Goal: Transaction & Acquisition: Book appointment/travel/reservation

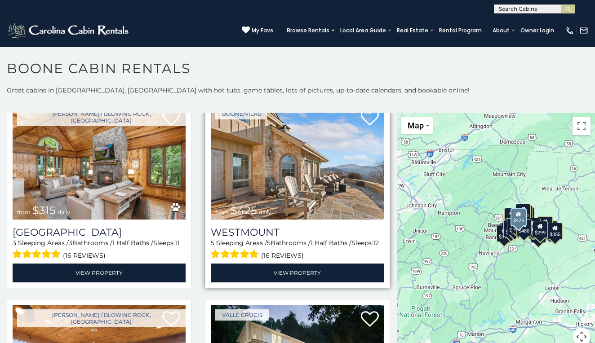
scroll to position [243, 0]
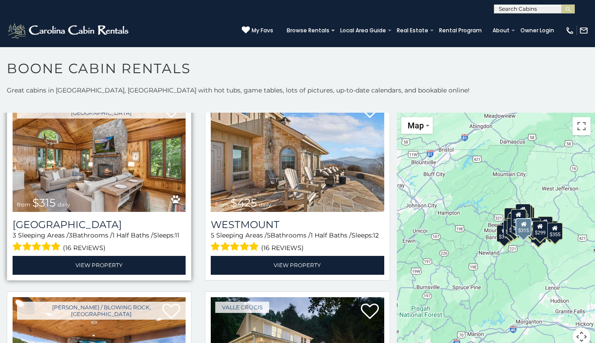
click at [134, 162] on img at bounding box center [99, 154] width 173 height 116
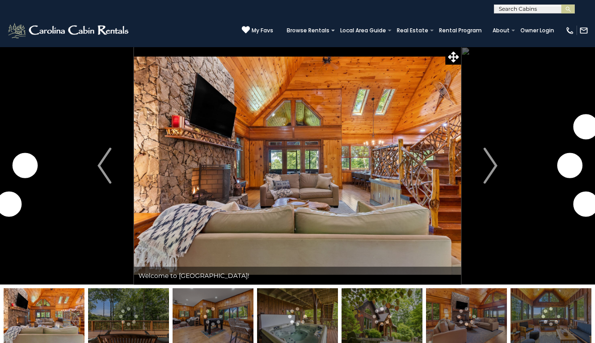
scroll to position [8, 0]
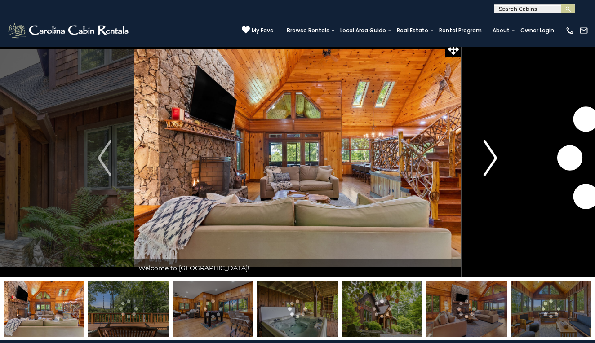
click at [492, 157] on img "Next" at bounding box center [489, 158] width 13 height 36
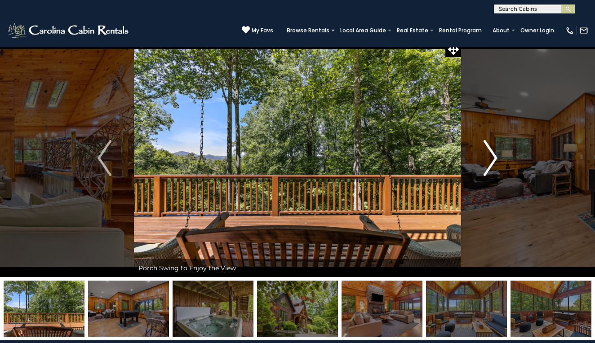
click at [492, 157] on img "Next" at bounding box center [489, 158] width 13 height 36
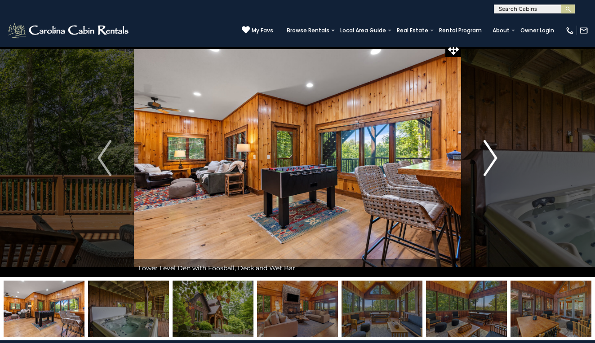
click at [492, 157] on img "Next" at bounding box center [489, 158] width 13 height 36
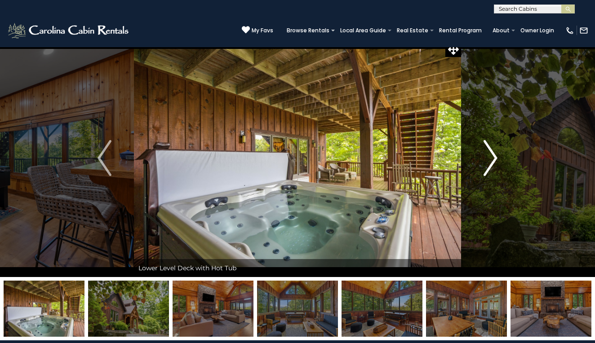
click at [492, 157] on img "Next" at bounding box center [489, 158] width 13 height 36
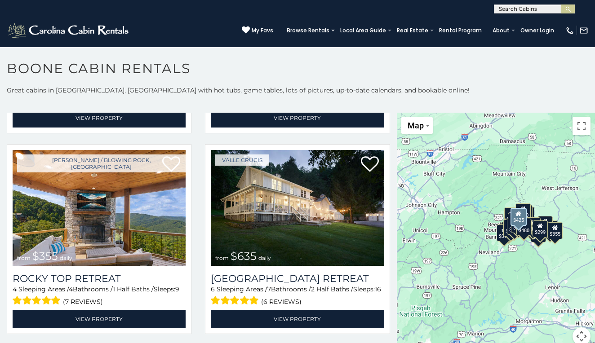
scroll to position [391, 0]
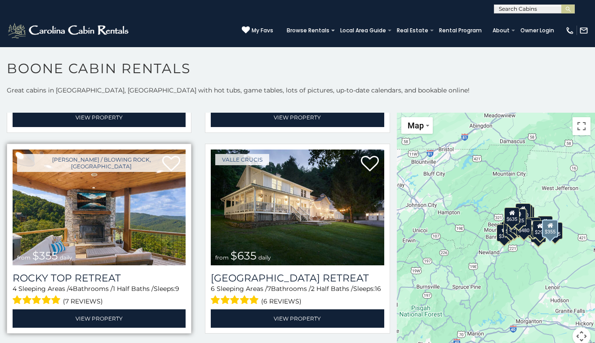
click at [126, 199] on img at bounding box center [99, 208] width 173 height 116
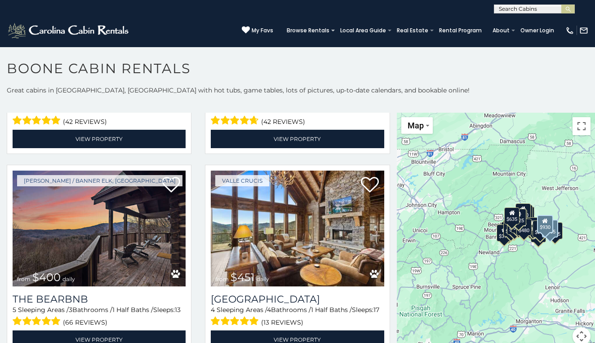
scroll to position [772, 0]
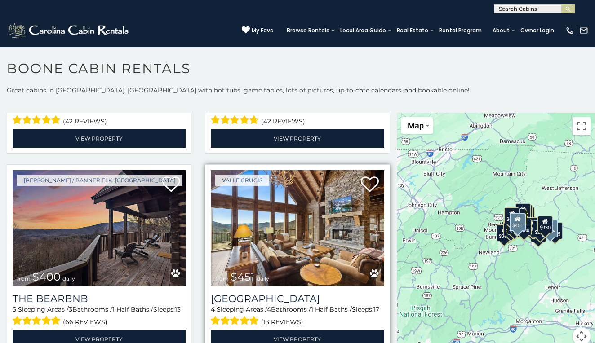
click at [289, 220] on img at bounding box center [297, 228] width 173 height 116
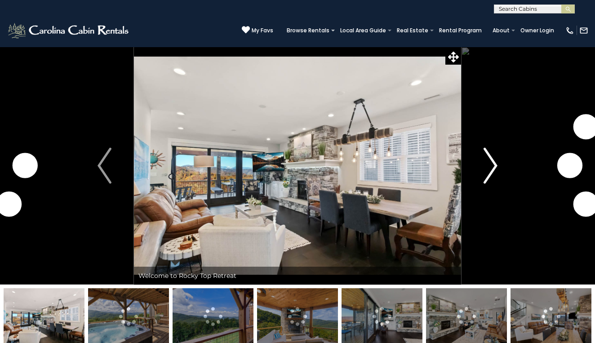
click at [489, 168] on img "Next" at bounding box center [489, 166] width 13 height 36
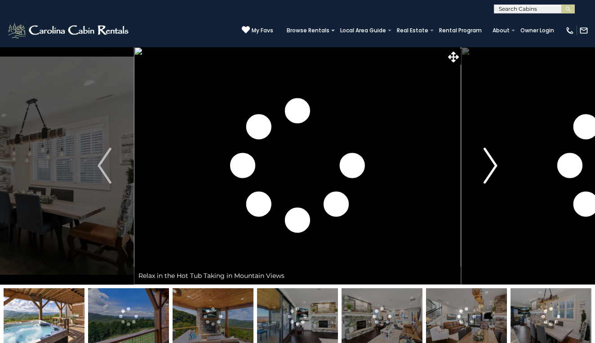
click at [489, 168] on img "Next" at bounding box center [489, 166] width 13 height 36
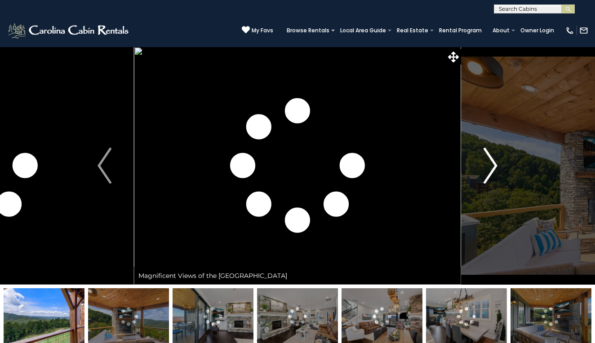
click at [489, 168] on img "Next" at bounding box center [489, 166] width 13 height 36
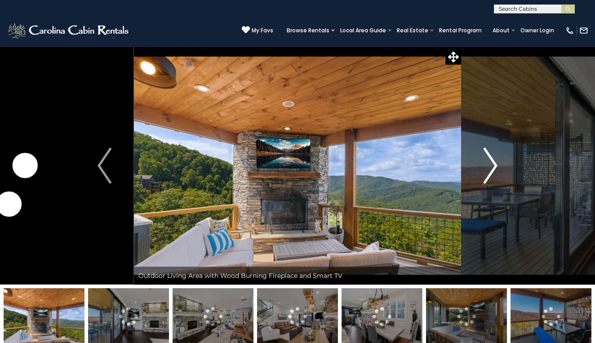
click at [489, 168] on img "Next" at bounding box center [489, 166] width 13 height 36
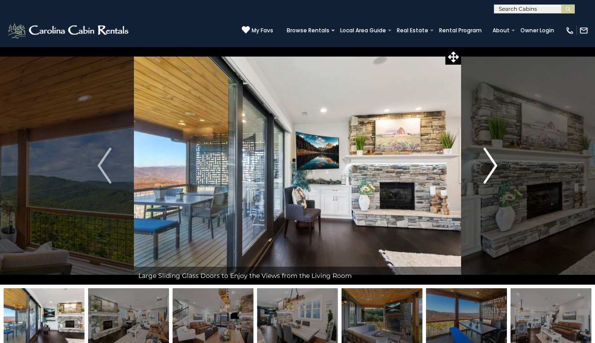
click at [489, 168] on img "Next" at bounding box center [489, 166] width 13 height 36
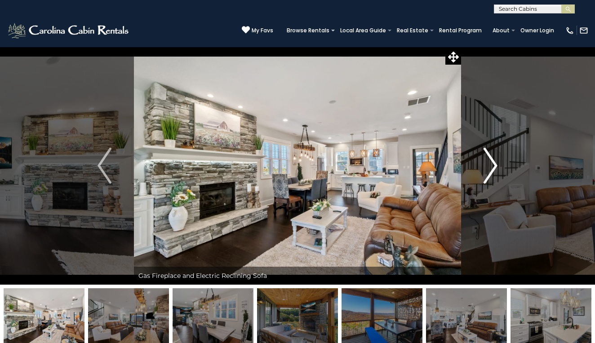
click at [489, 168] on img "Next" at bounding box center [489, 166] width 13 height 36
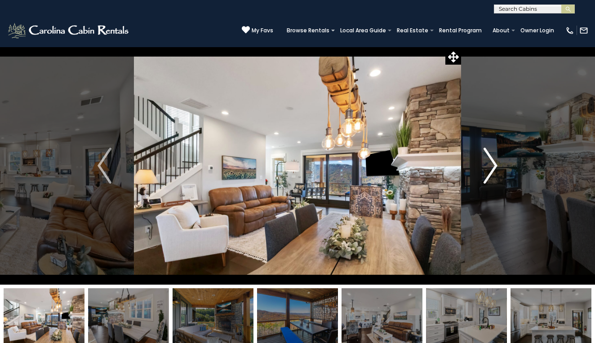
click at [489, 168] on img "Next" at bounding box center [489, 166] width 13 height 36
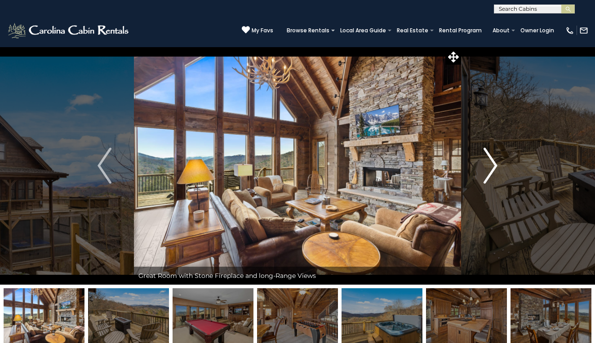
click at [492, 173] on img "Next" at bounding box center [489, 166] width 13 height 36
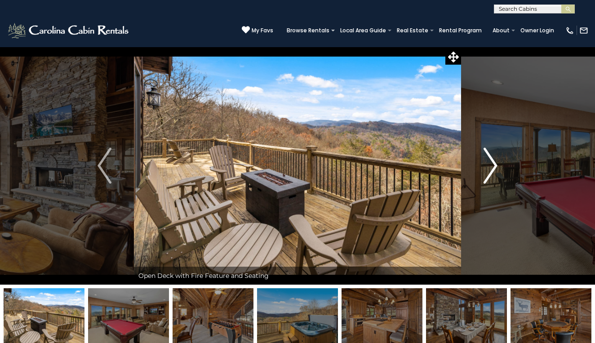
click at [492, 173] on img "Next" at bounding box center [489, 166] width 13 height 36
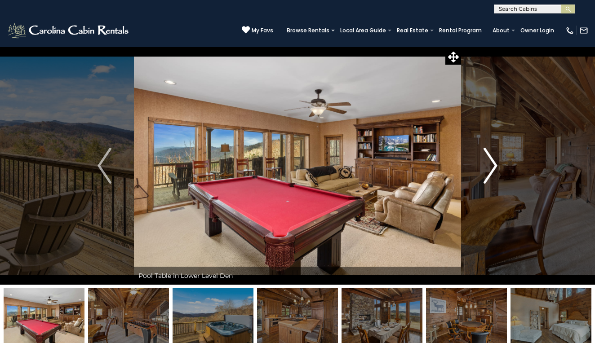
click at [492, 173] on img "Next" at bounding box center [489, 166] width 13 height 36
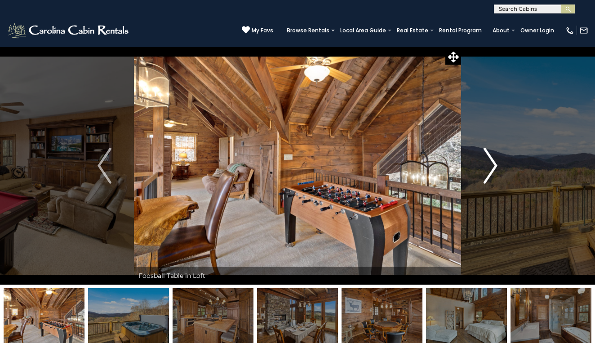
click at [492, 173] on img "Next" at bounding box center [489, 166] width 13 height 36
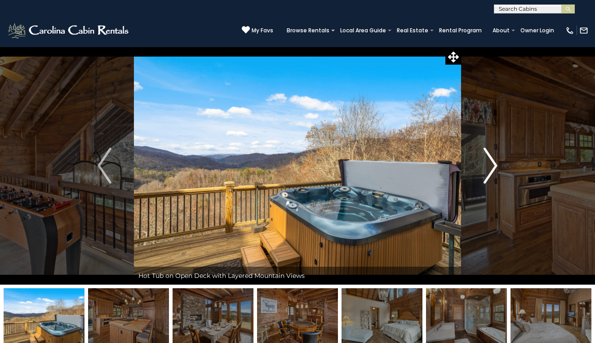
click at [492, 173] on img "Next" at bounding box center [489, 166] width 13 height 36
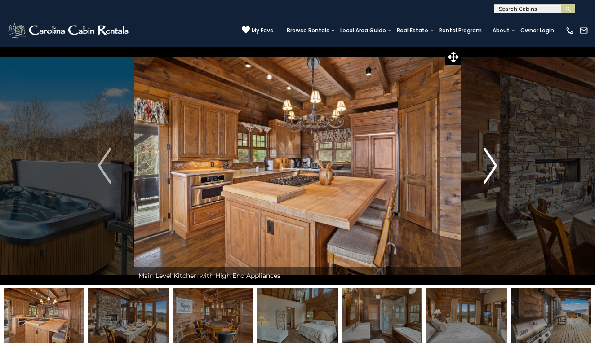
click at [491, 170] on img "Next" at bounding box center [489, 166] width 13 height 36
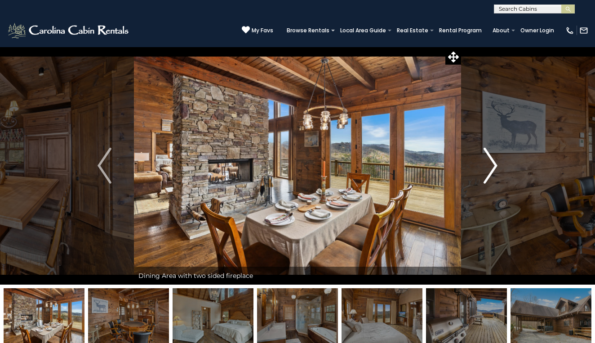
click at [491, 170] on img "Next" at bounding box center [489, 166] width 13 height 36
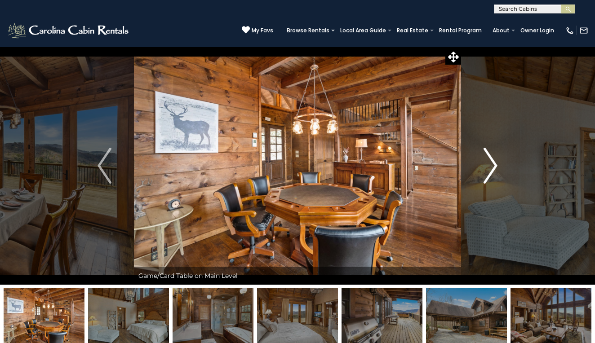
click at [491, 170] on img "Next" at bounding box center [489, 166] width 13 height 36
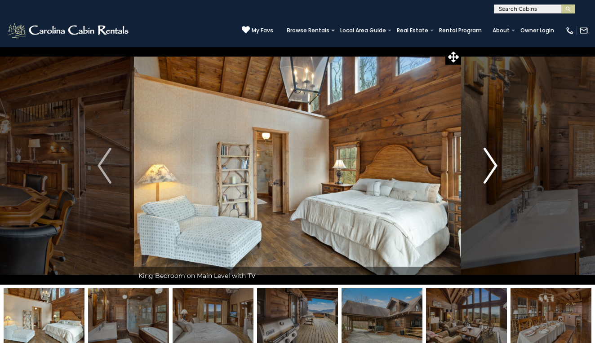
click at [491, 170] on img "Next" at bounding box center [489, 166] width 13 height 36
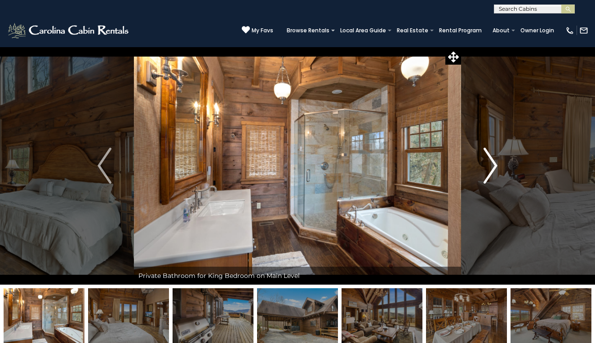
click at [491, 170] on img "Next" at bounding box center [489, 166] width 13 height 36
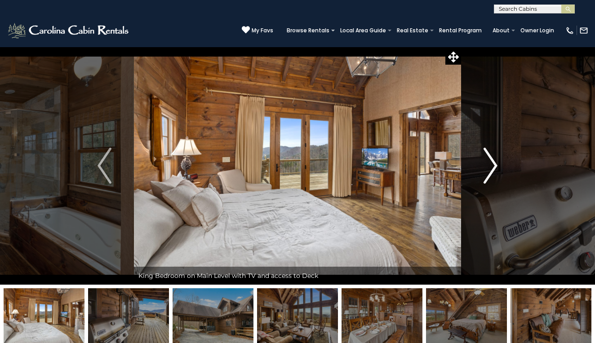
click at [491, 170] on img "Next" at bounding box center [489, 166] width 13 height 36
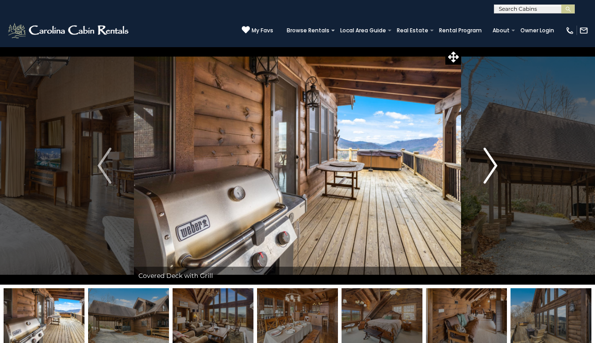
click at [491, 170] on img "Next" at bounding box center [489, 166] width 13 height 36
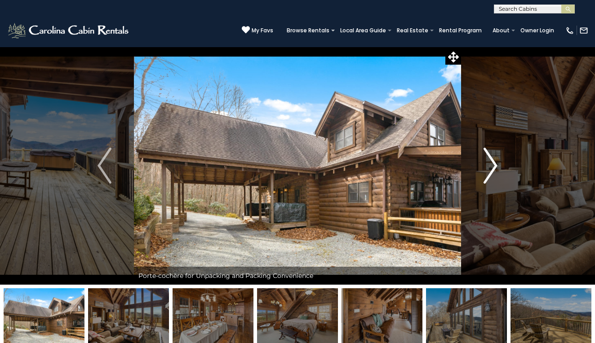
click at [491, 170] on img "Next" at bounding box center [489, 166] width 13 height 36
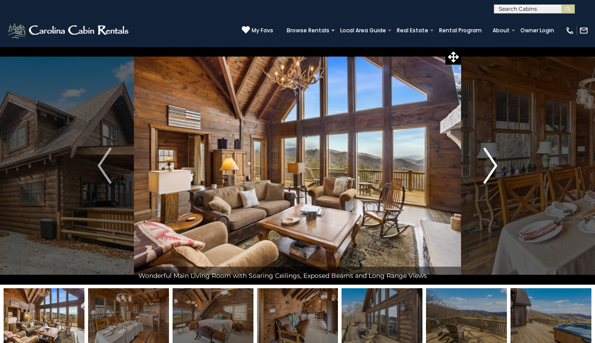
click at [491, 170] on img "Next" at bounding box center [489, 166] width 13 height 36
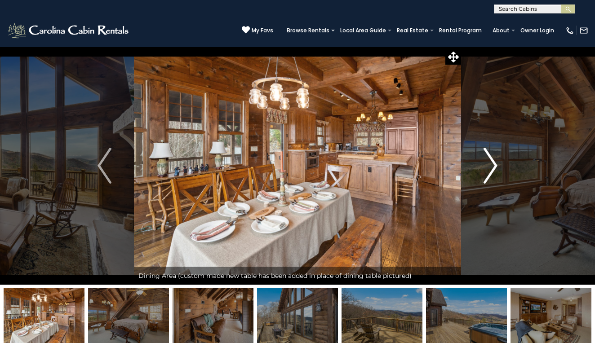
click at [491, 170] on img "Next" at bounding box center [489, 166] width 13 height 36
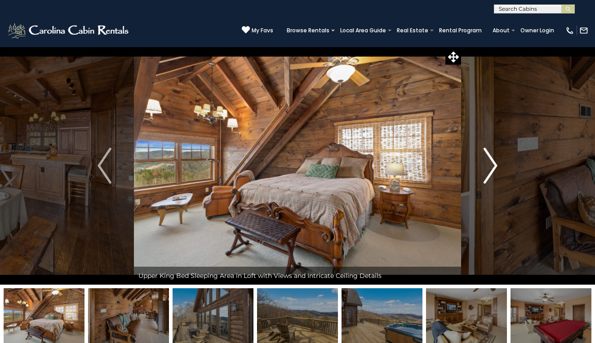
click at [491, 170] on img "Next" at bounding box center [489, 166] width 13 height 36
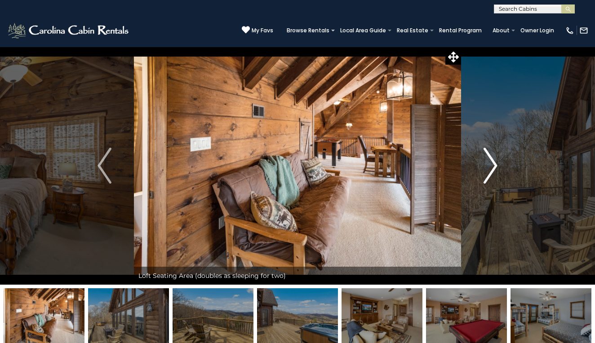
click at [494, 168] on img "Next" at bounding box center [489, 166] width 13 height 36
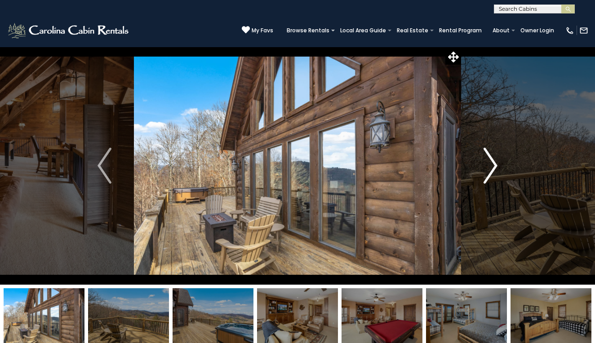
click at [494, 168] on img "Next" at bounding box center [489, 166] width 13 height 36
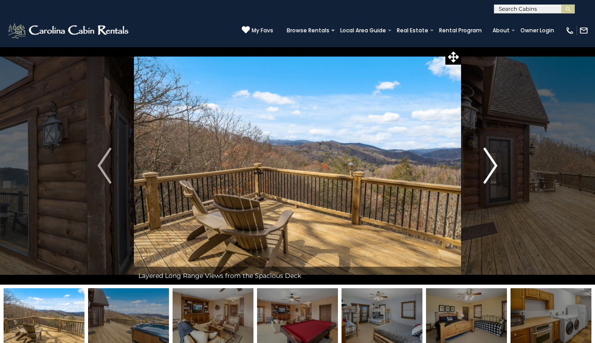
click at [494, 168] on img "Next" at bounding box center [489, 166] width 13 height 36
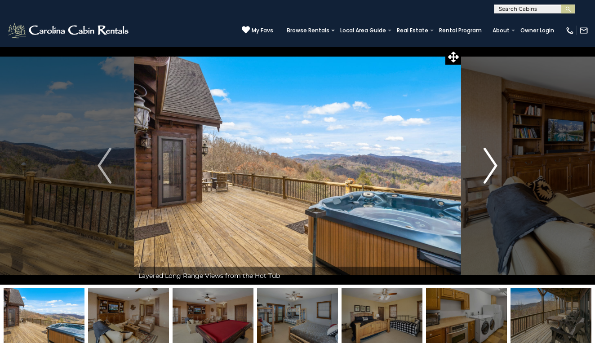
click at [494, 168] on img "Next" at bounding box center [489, 166] width 13 height 36
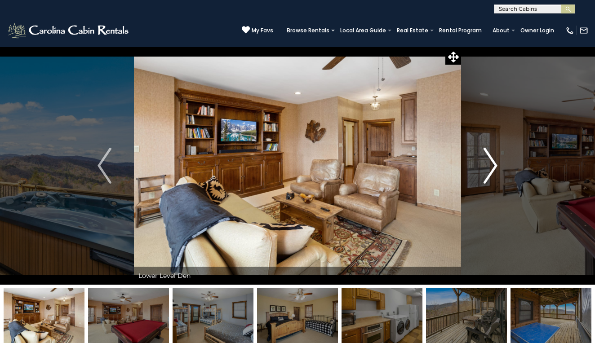
click at [494, 168] on img "Next" at bounding box center [489, 166] width 13 height 36
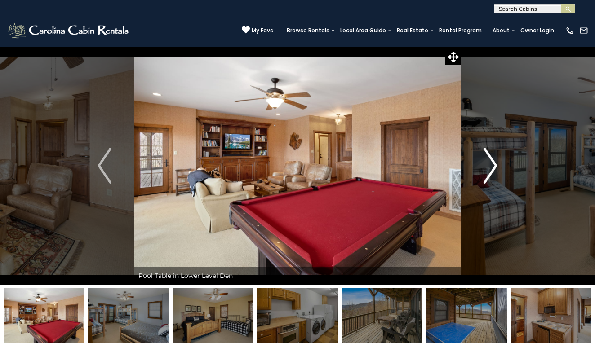
click at [494, 168] on img "Next" at bounding box center [489, 166] width 13 height 36
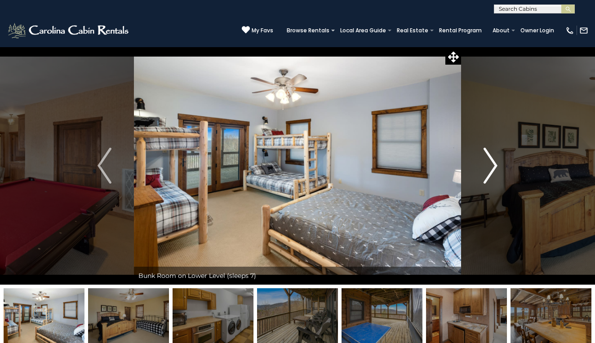
click at [494, 168] on img "Next" at bounding box center [489, 166] width 13 height 36
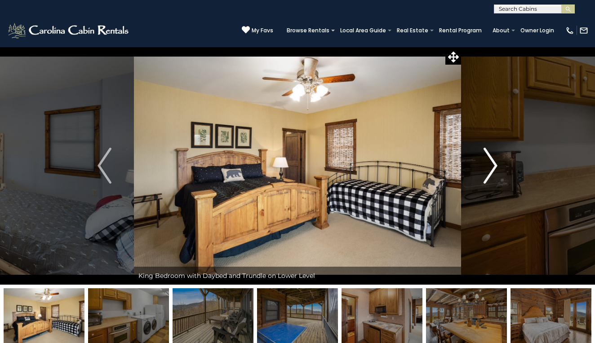
click at [494, 168] on img "Next" at bounding box center [489, 166] width 13 height 36
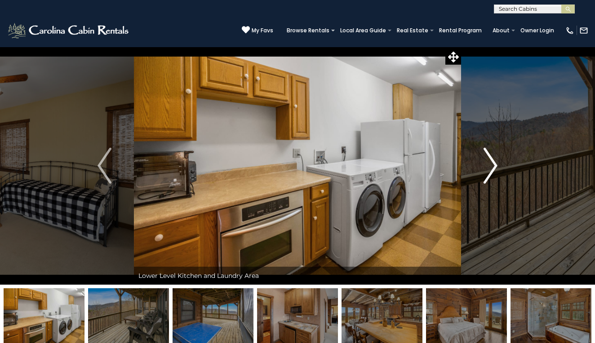
click at [494, 168] on img "Next" at bounding box center [489, 166] width 13 height 36
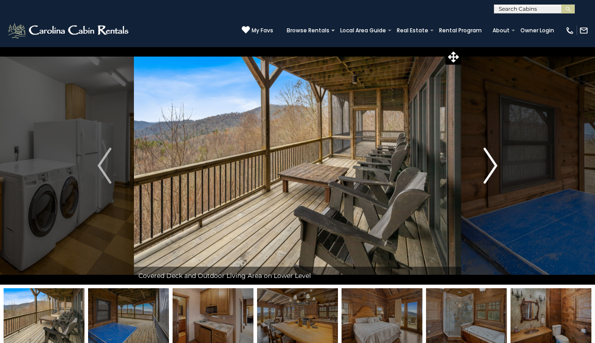
click at [494, 168] on img "Next" at bounding box center [489, 166] width 13 height 36
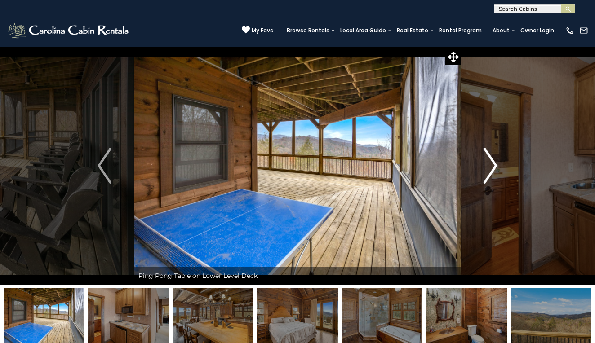
click at [494, 168] on img "Next" at bounding box center [489, 166] width 13 height 36
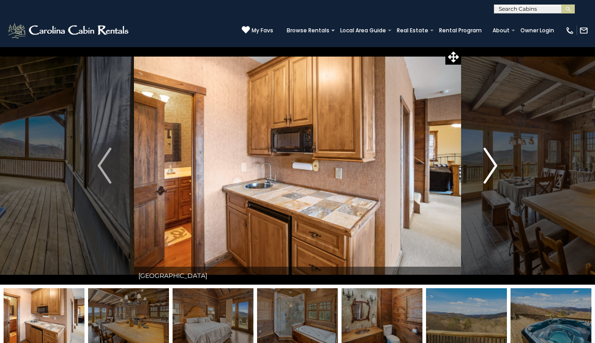
click at [494, 168] on img "Next" at bounding box center [489, 166] width 13 height 36
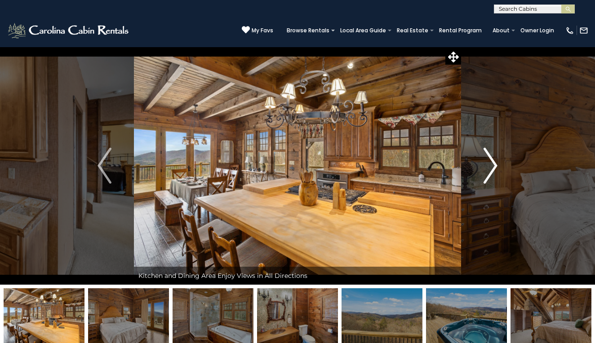
click at [494, 168] on img "Next" at bounding box center [489, 166] width 13 height 36
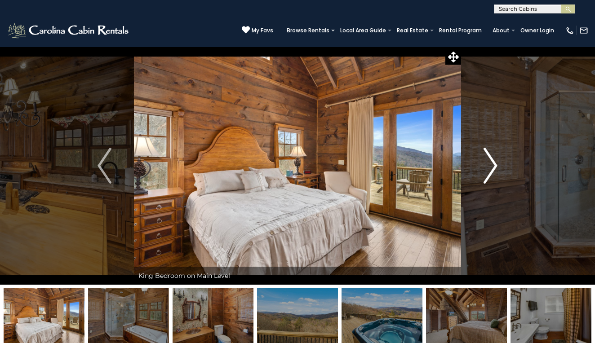
click at [494, 168] on img "Next" at bounding box center [489, 166] width 13 height 36
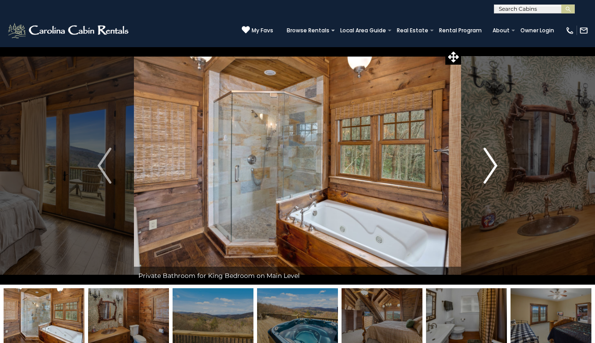
click at [494, 168] on img "Next" at bounding box center [489, 166] width 13 height 36
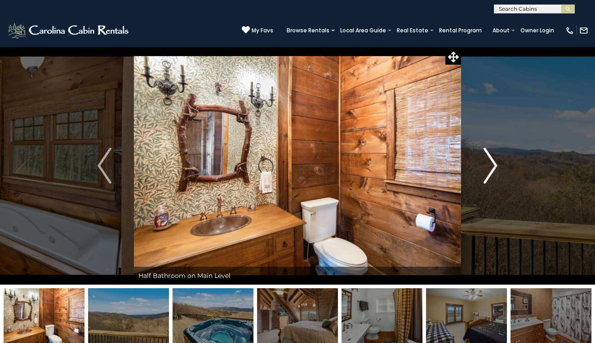
click at [494, 168] on img "Next" at bounding box center [489, 166] width 13 height 36
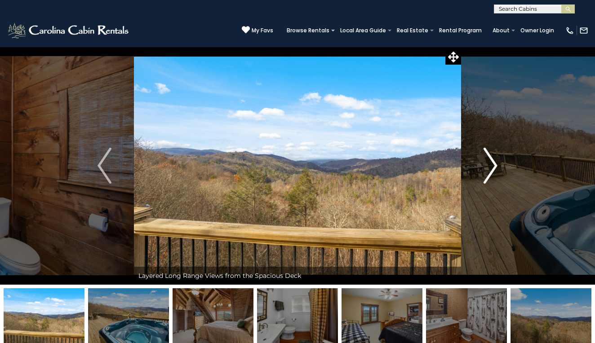
click at [494, 168] on img "Next" at bounding box center [489, 166] width 13 height 36
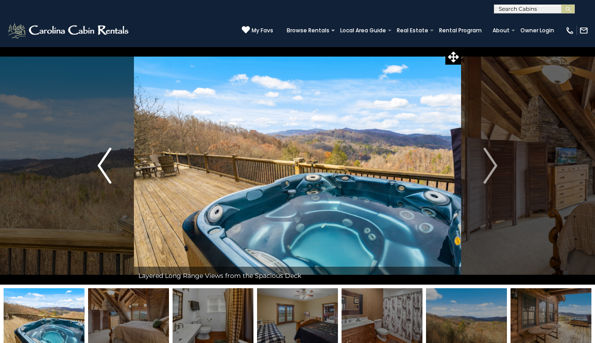
click at [100, 170] on img "Previous" at bounding box center [103, 166] width 13 height 36
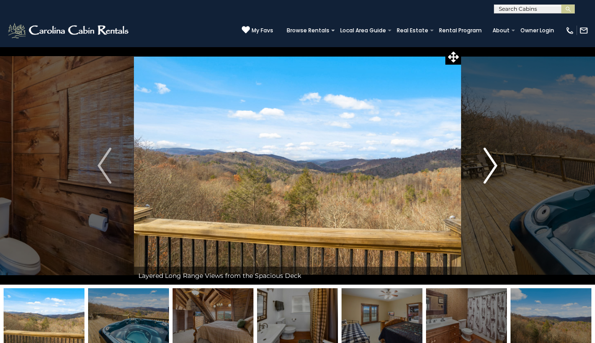
click at [497, 157] on img "Next" at bounding box center [489, 166] width 13 height 36
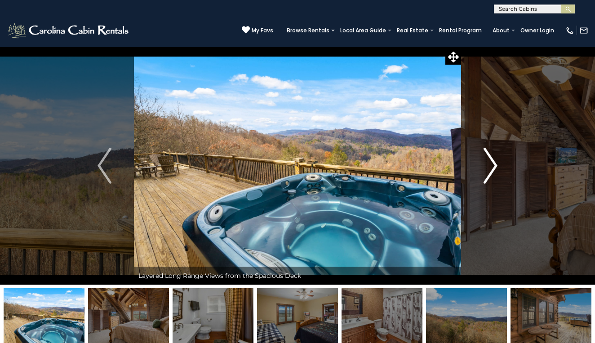
click at [487, 168] on img "Next" at bounding box center [489, 166] width 13 height 36
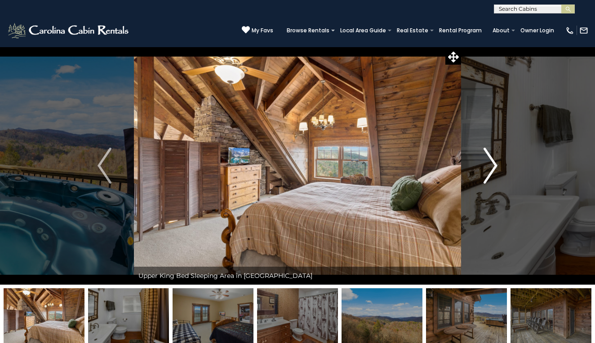
click at [487, 168] on img "Next" at bounding box center [489, 166] width 13 height 36
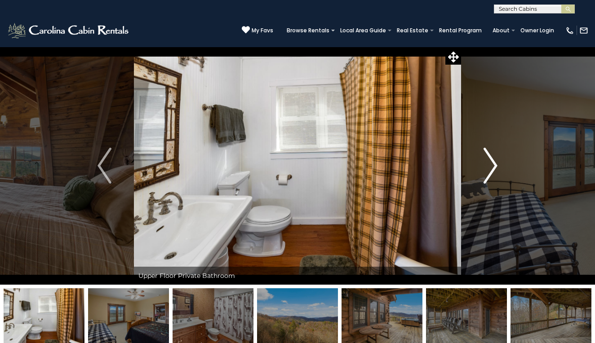
click at [487, 168] on img "Next" at bounding box center [489, 166] width 13 height 36
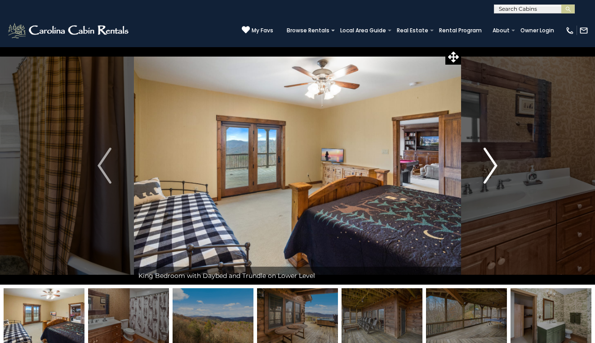
click at [487, 168] on img "Next" at bounding box center [489, 166] width 13 height 36
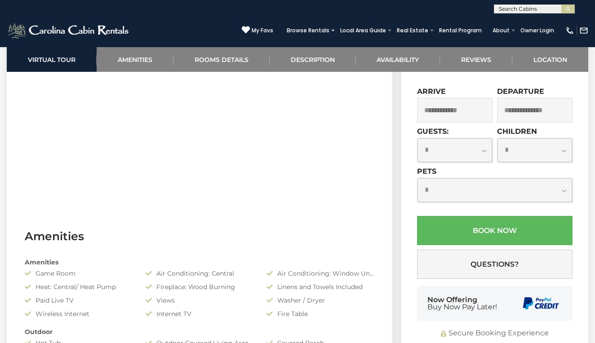
scroll to position [380, 0]
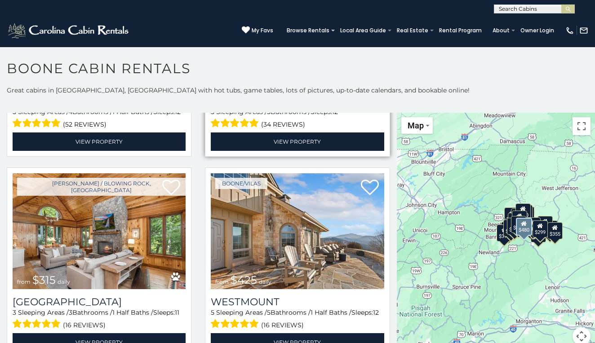
scroll to position [167, 0]
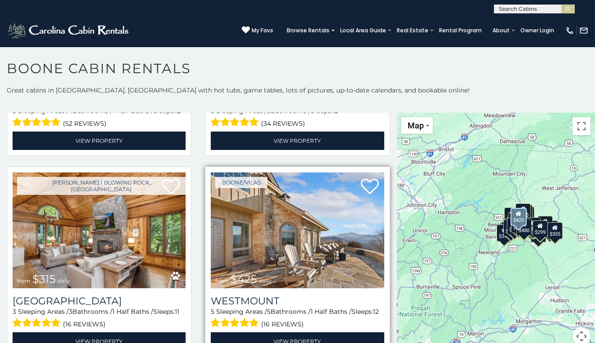
click at [322, 234] on img at bounding box center [297, 230] width 173 height 116
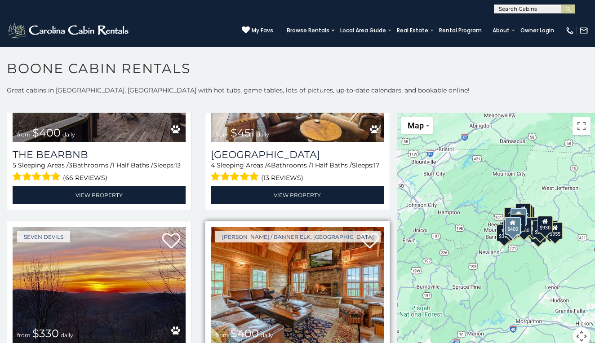
scroll to position [947, 0]
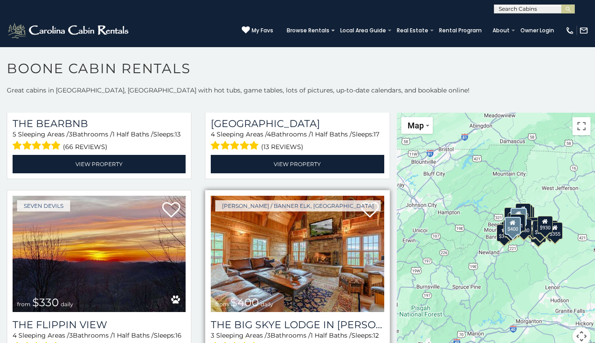
click at [305, 261] on img at bounding box center [297, 254] width 173 height 116
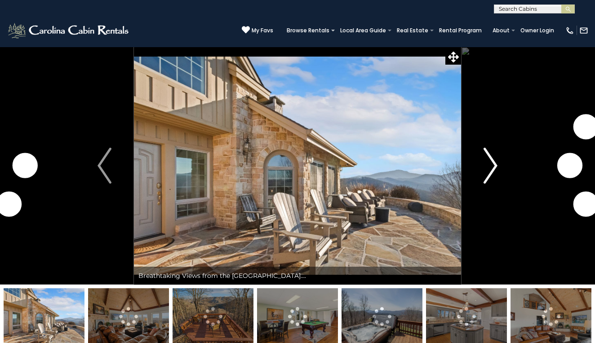
click at [493, 167] on img "Next" at bounding box center [489, 166] width 13 height 36
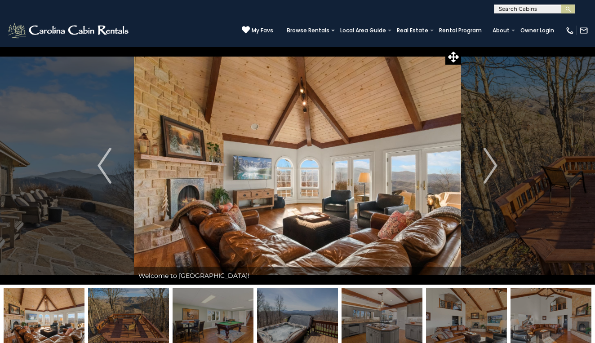
click at [386, 308] on img at bounding box center [381, 316] width 81 height 56
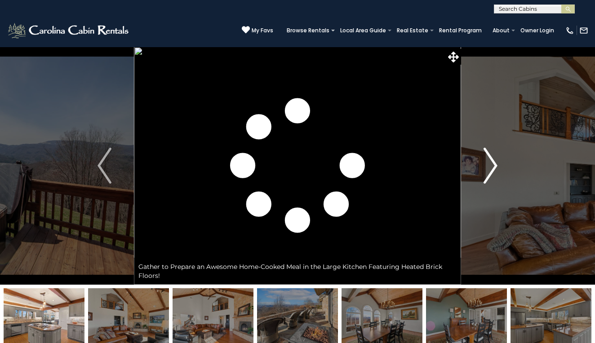
click at [491, 166] on img "Next" at bounding box center [489, 166] width 13 height 36
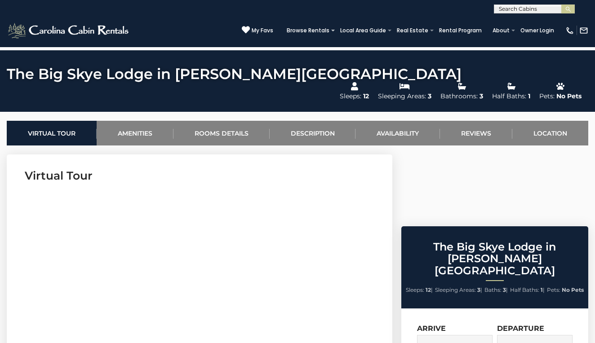
scroll to position [314, 0]
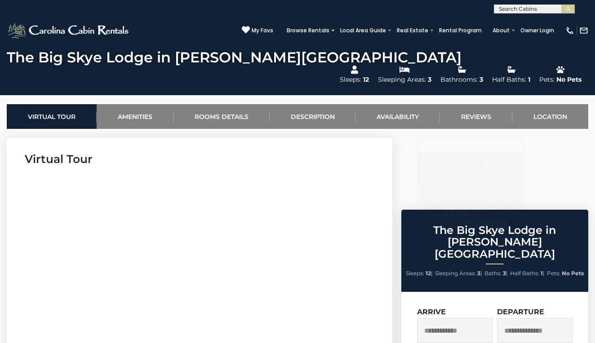
click at [473, 318] on input "text" at bounding box center [454, 330] width 75 height 25
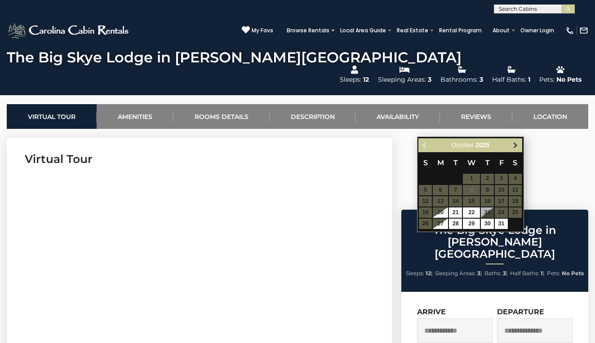
click at [515, 147] on span "Next" at bounding box center [514, 144] width 7 height 7
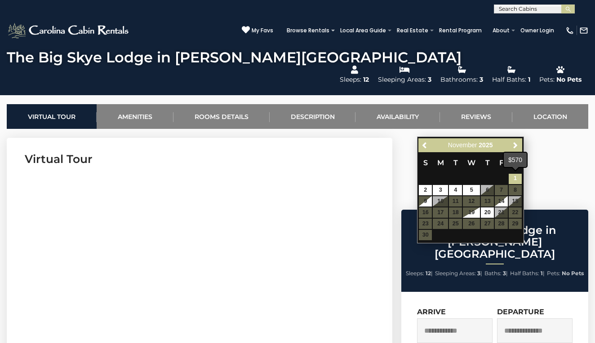
click at [513, 181] on link "1" at bounding box center [514, 179] width 13 height 10
type input "**********"
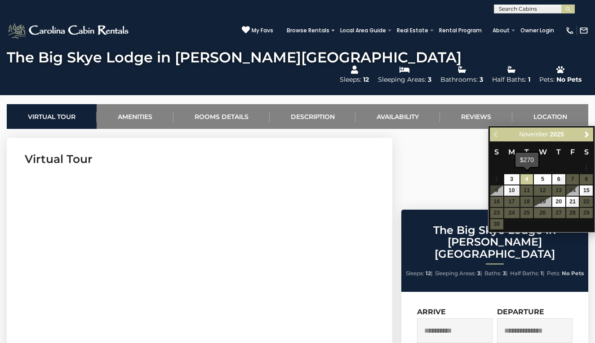
click at [526, 178] on link "4" at bounding box center [526, 179] width 13 height 10
type input "**********"
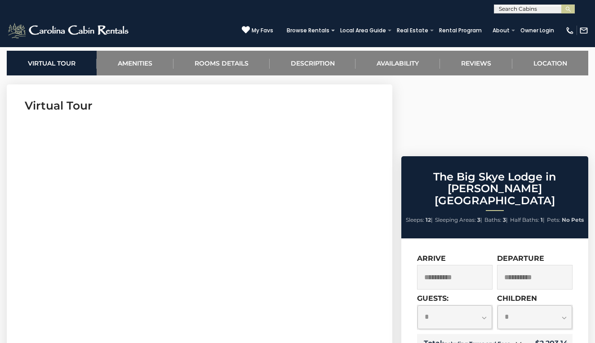
scroll to position [372, 0]
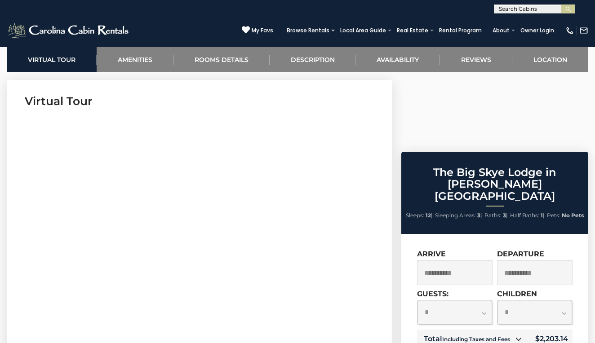
select select "*"
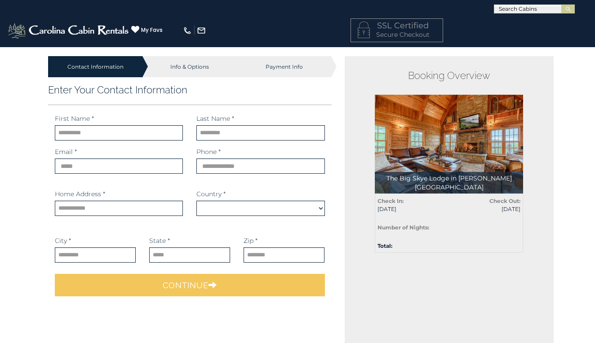
select select "*********"
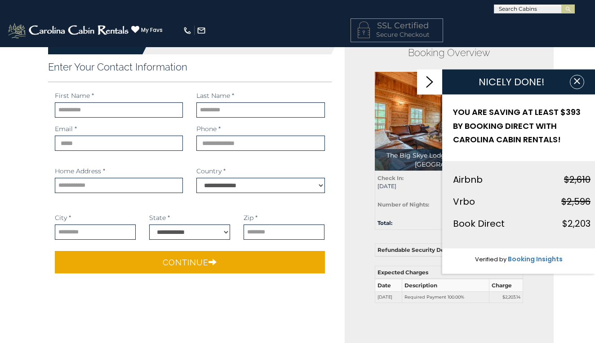
scroll to position [22, 0]
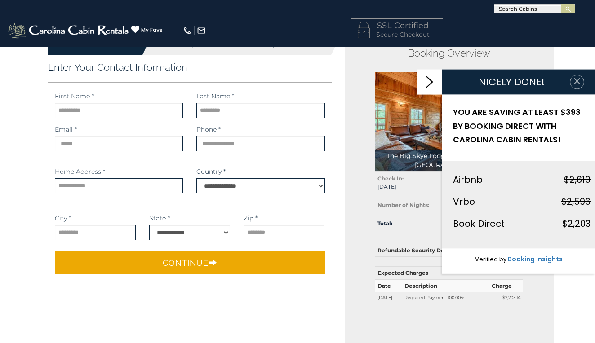
click at [577, 79] on icon "button" at bounding box center [576, 81] width 9 height 9
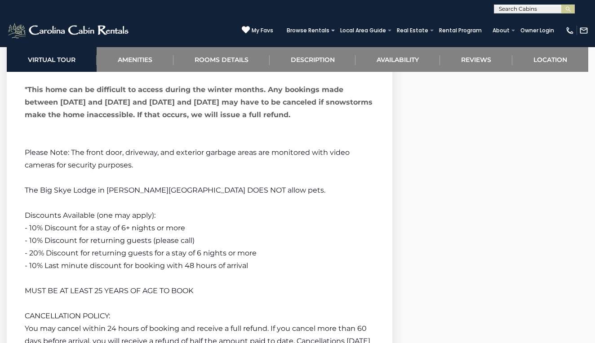
scroll to position [1973, 0]
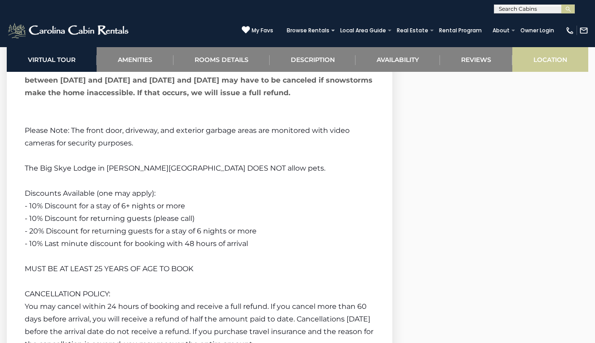
click at [551, 57] on link "Location" at bounding box center [550, 59] width 76 height 25
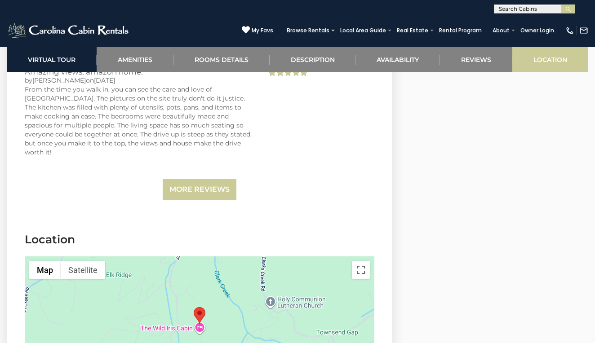
scroll to position [2972, 0]
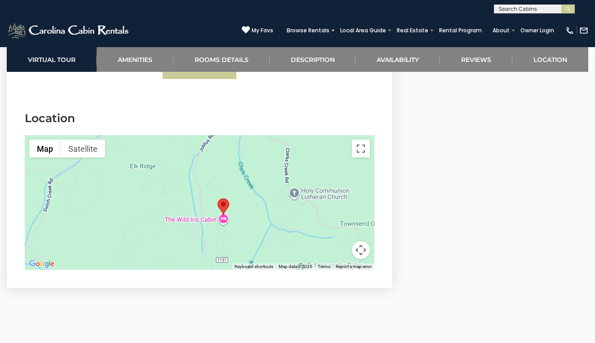
drag, startPoint x: 155, startPoint y: 166, endPoint x: 180, endPoint y: 178, distance: 27.7
click at [180, 178] on div at bounding box center [199, 202] width 349 height 135
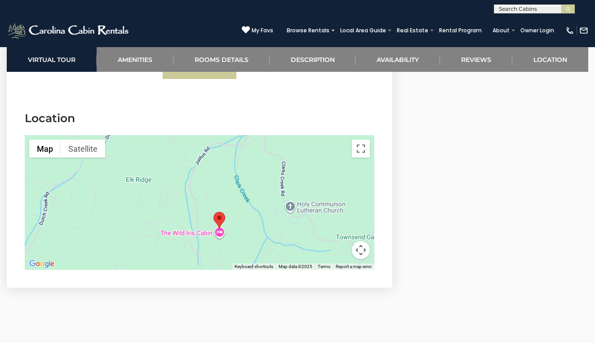
drag, startPoint x: 180, startPoint y: 178, endPoint x: 176, endPoint y: 193, distance: 15.4
click at [176, 193] on div at bounding box center [199, 202] width 349 height 135
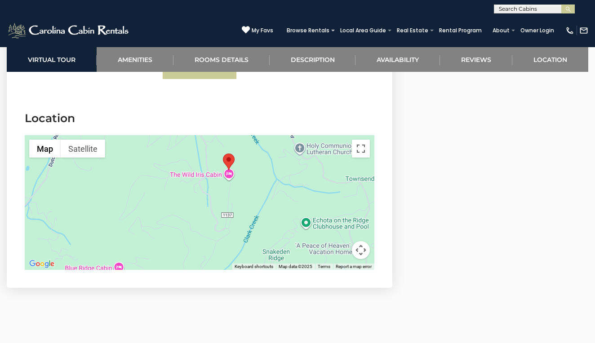
drag, startPoint x: 210, startPoint y: 195, endPoint x: 220, endPoint y: 136, distance: 60.0
click at [229, 145] on div at bounding box center [199, 202] width 349 height 135
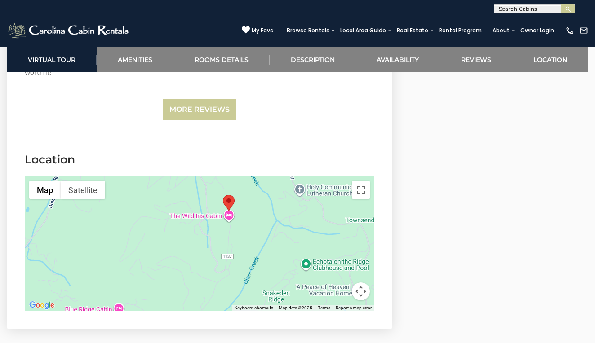
scroll to position [2929, 0]
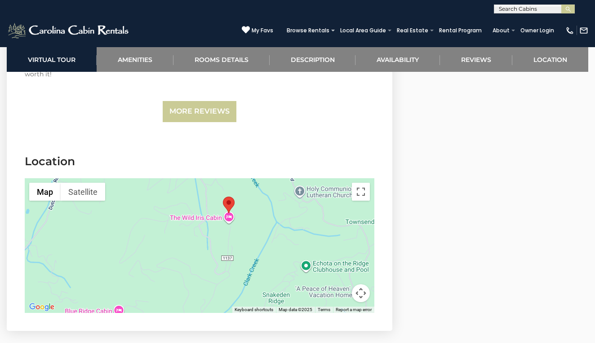
click at [248, 187] on div at bounding box center [199, 245] width 349 height 135
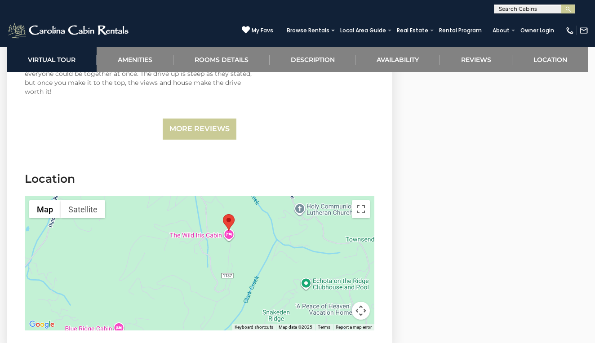
scroll to position [2908, 0]
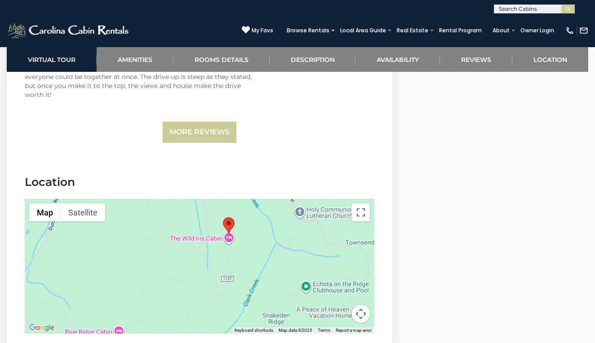
click at [217, 218] on div at bounding box center [199, 266] width 349 height 135
drag, startPoint x: 217, startPoint y: 218, endPoint x: 207, endPoint y: 234, distance: 18.7
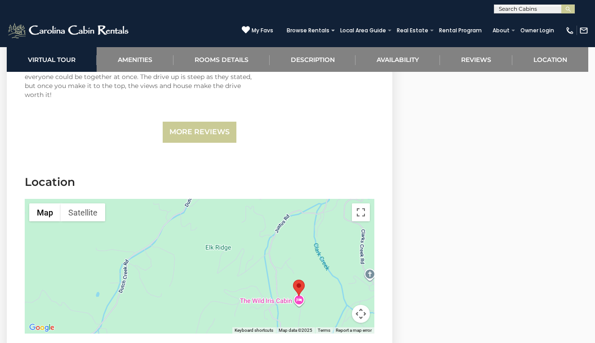
drag, startPoint x: 207, startPoint y: 234, endPoint x: 288, endPoint y: 282, distance: 93.4
click at [288, 282] on div at bounding box center [199, 266] width 349 height 135
click at [297, 269] on div at bounding box center [199, 266] width 349 height 135
click at [209, 122] on link "More Reviews" at bounding box center [200, 132] width 74 height 21
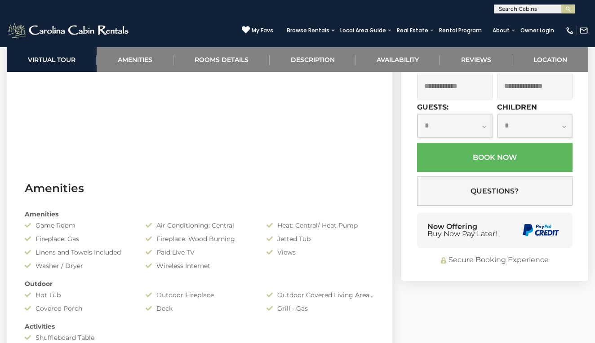
scroll to position [561, 0]
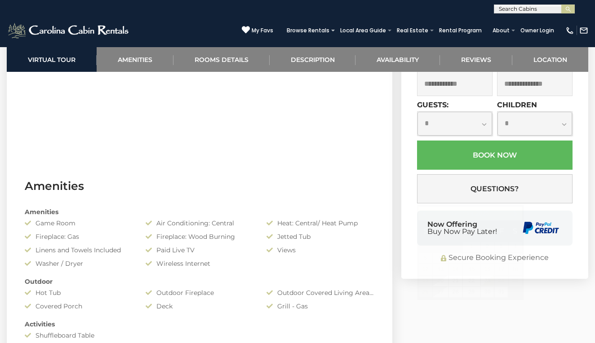
click at [475, 96] on input "text" at bounding box center [454, 83] width 75 height 25
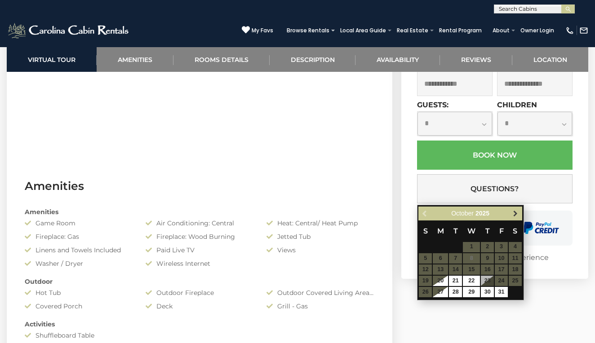
click at [515, 214] on span "Next" at bounding box center [514, 213] width 7 height 7
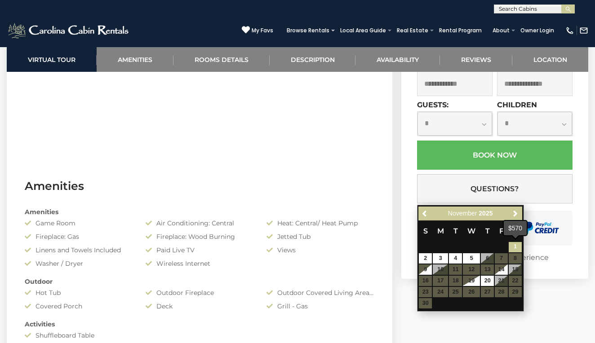
click at [514, 249] on link "1" at bounding box center [514, 247] width 13 height 10
type input "**********"
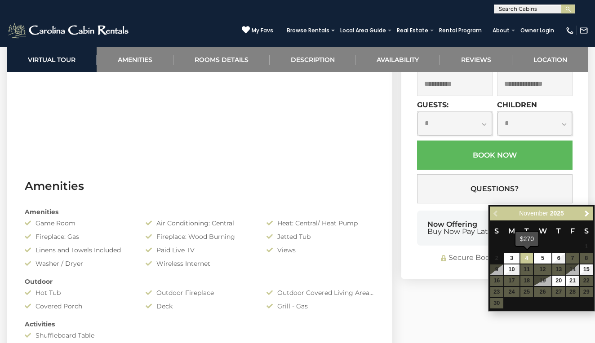
click at [529, 257] on link "4" at bounding box center [526, 258] width 13 height 10
type input "**********"
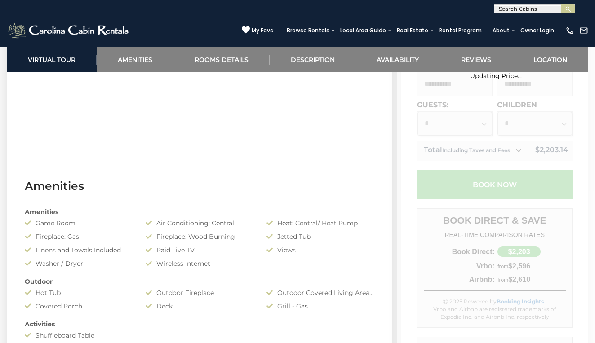
click at [480, 231] on div "Updating Price..." at bounding box center [495, 202] width 198 height 478
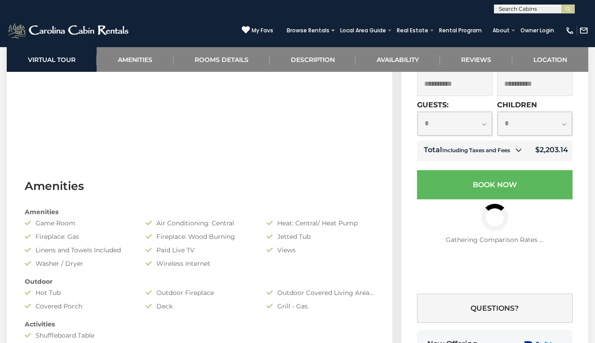
select select "*"
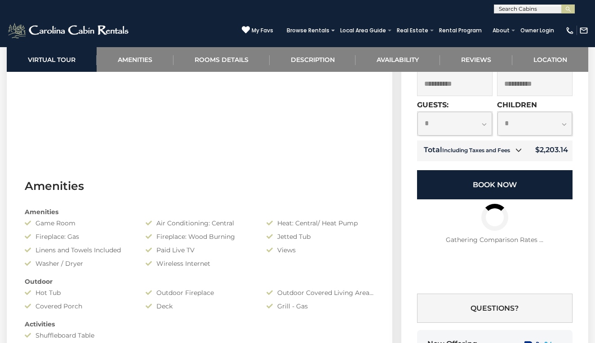
click at [516, 199] on button "Book Now" at bounding box center [494, 184] width 155 height 29
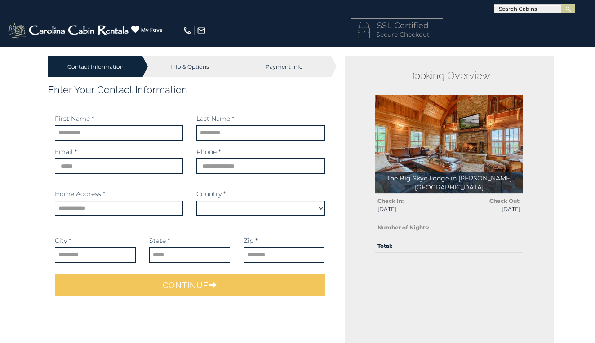
select select "*********"
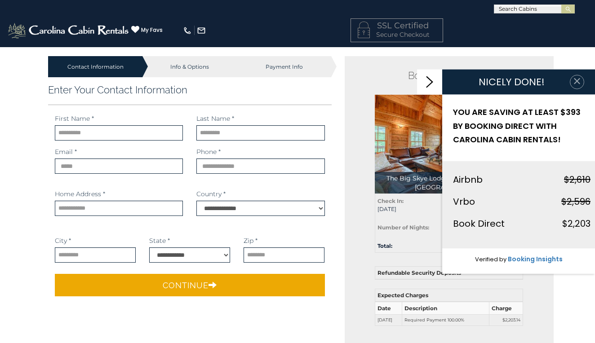
click at [582, 81] on button "button" at bounding box center [576, 82] width 14 height 14
click at [579, 81] on icon "button" at bounding box center [576, 81] width 9 height 9
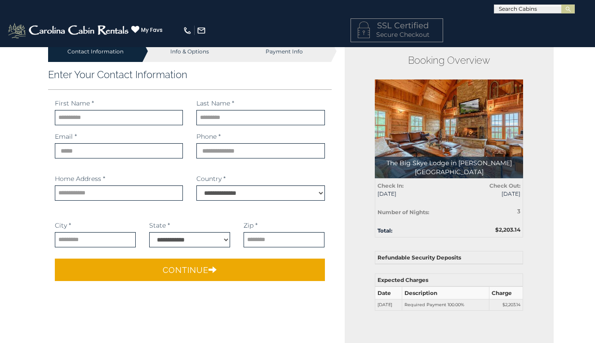
scroll to position [22, 0]
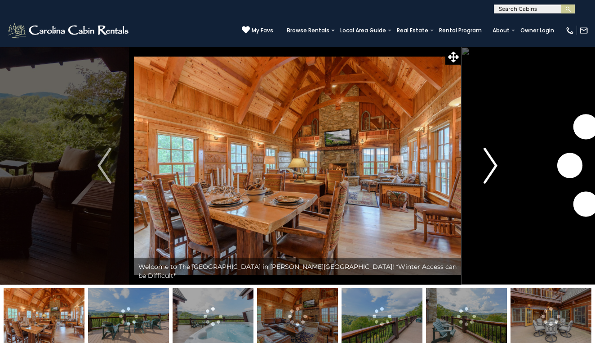
click at [492, 173] on img "Next" at bounding box center [489, 166] width 13 height 36
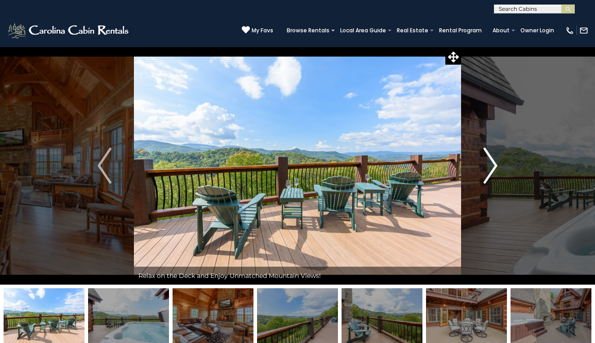
click at [492, 173] on img "Next" at bounding box center [489, 166] width 13 height 36
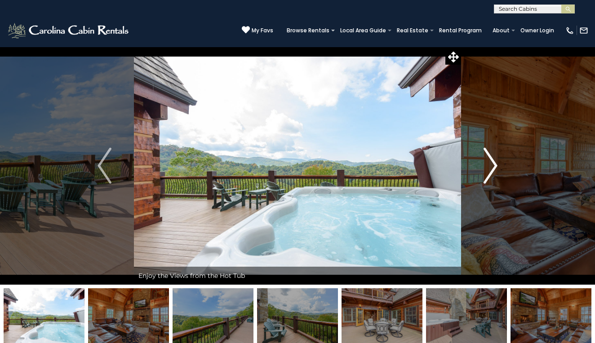
click at [492, 173] on img "Next" at bounding box center [489, 166] width 13 height 36
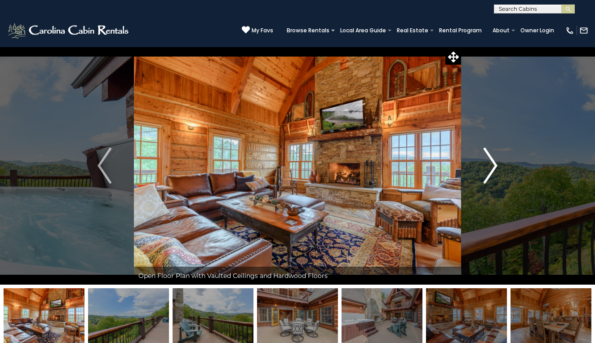
click at [492, 173] on img "Next" at bounding box center [489, 166] width 13 height 36
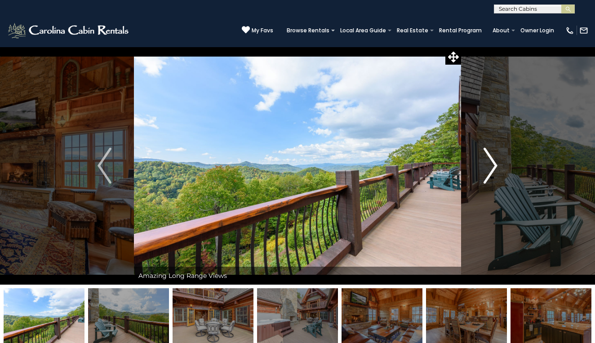
click at [492, 173] on img "Next" at bounding box center [489, 166] width 13 height 36
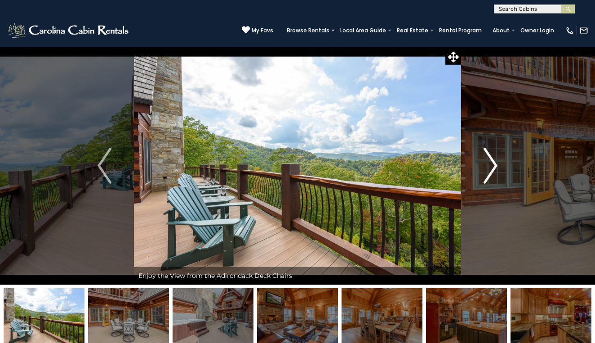
click at [492, 173] on img "Next" at bounding box center [489, 166] width 13 height 36
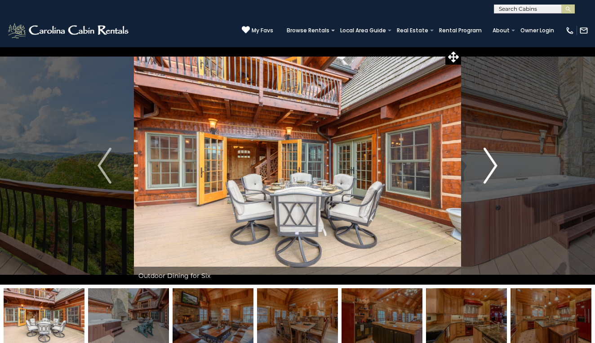
click at [492, 173] on img "Next" at bounding box center [489, 166] width 13 height 36
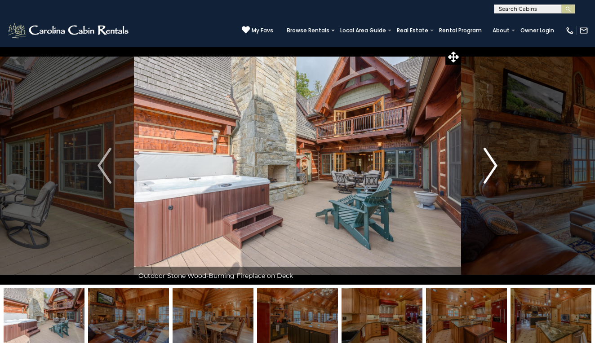
click at [492, 173] on img "Next" at bounding box center [489, 166] width 13 height 36
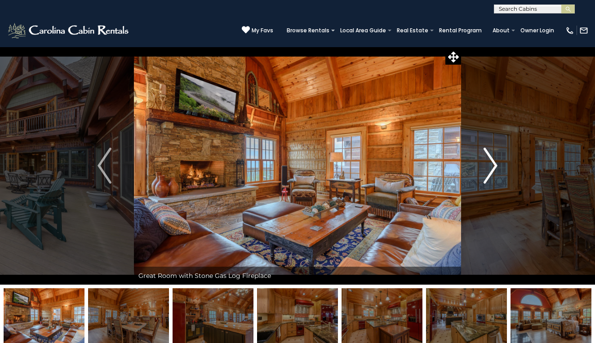
click at [492, 173] on img "Next" at bounding box center [489, 166] width 13 height 36
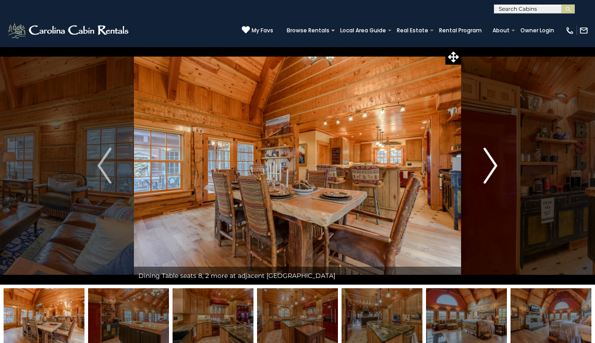
click at [492, 173] on img "Next" at bounding box center [489, 166] width 13 height 36
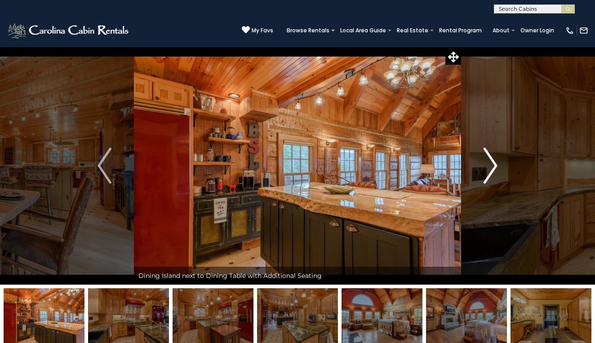
click at [492, 173] on img "Next" at bounding box center [489, 166] width 13 height 36
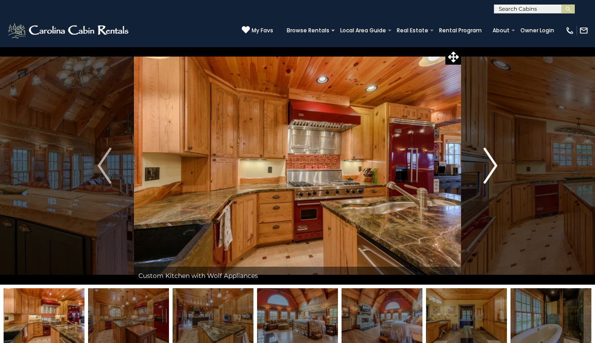
click at [492, 173] on img "Next" at bounding box center [489, 166] width 13 height 36
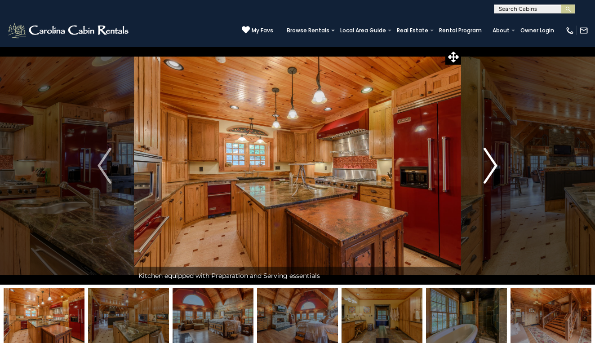
click at [492, 173] on img "Next" at bounding box center [489, 166] width 13 height 36
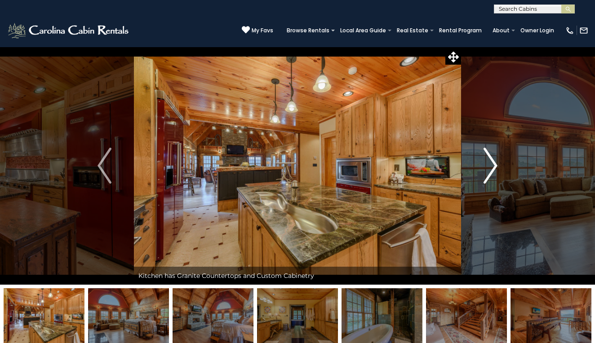
click at [492, 173] on img "Next" at bounding box center [489, 166] width 13 height 36
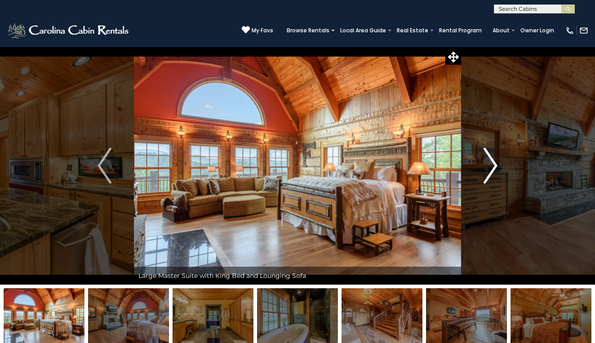
click at [492, 173] on img "Next" at bounding box center [489, 166] width 13 height 36
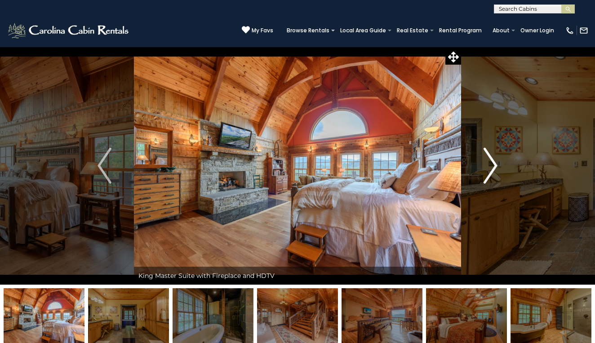
click at [492, 173] on img "Next" at bounding box center [489, 166] width 13 height 36
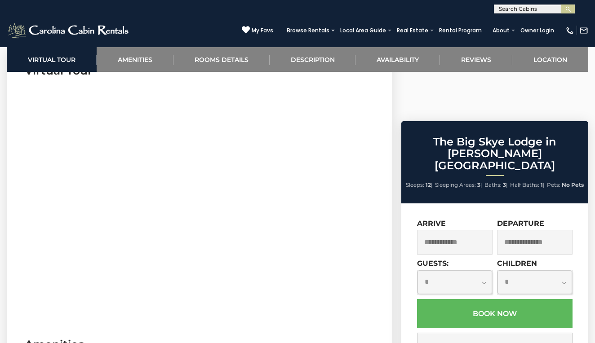
scroll to position [405, 0]
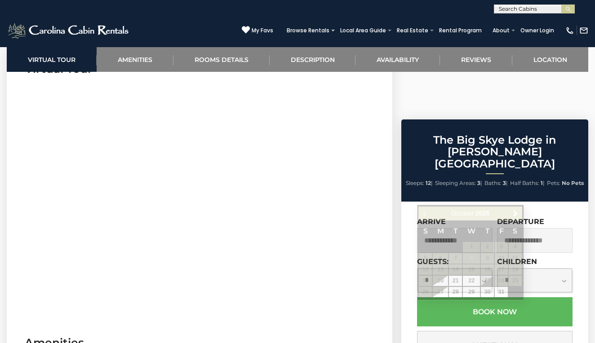
click at [481, 228] on input "text" at bounding box center [454, 240] width 75 height 25
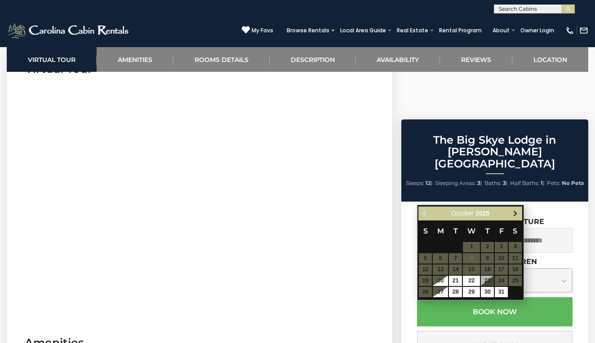
click at [514, 216] on span "Next" at bounding box center [514, 213] width 7 height 7
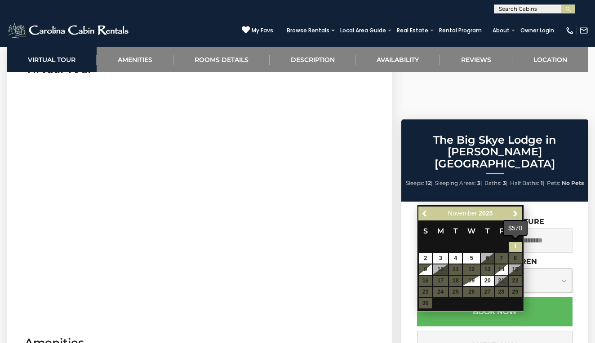
click at [515, 248] on link "1" at bounding box center [514, 247] width 13 height 10
type input "**********"
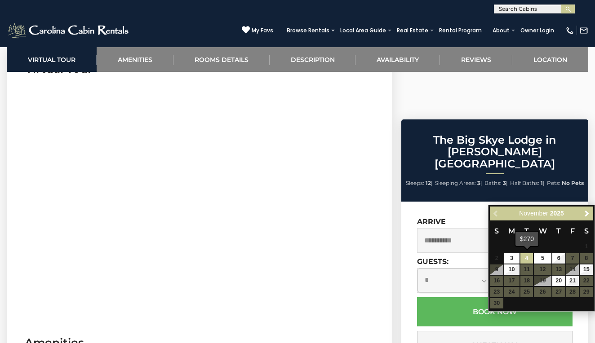
click at [529, 258] on link "4" at bounding box center [526, 258] width 13 height 10
type input "**********"
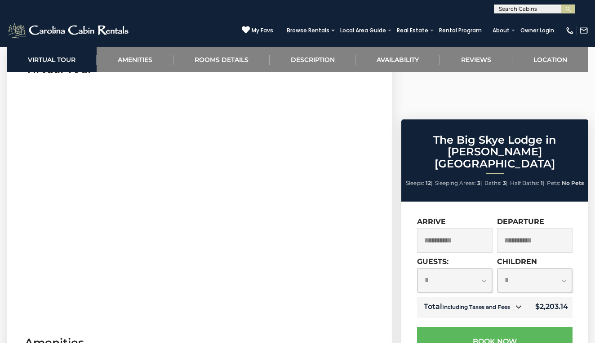
select select "*"
click at [507, 327] on button "Book Now" at bounding box center [494, 341] width 155 height 29
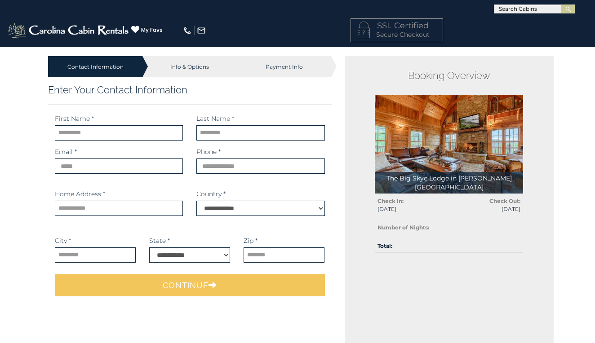
select select "*********"
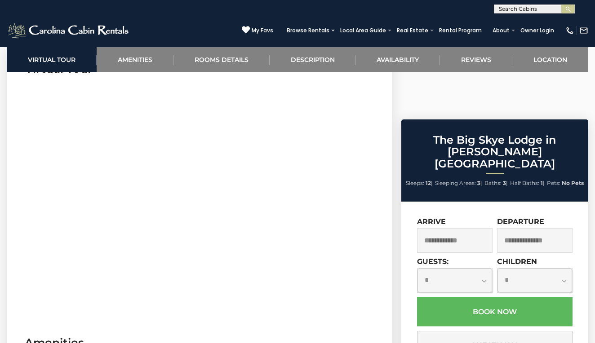
click at [457, 228] on input "text" at bounding box center [454, 240] width 75 height 25
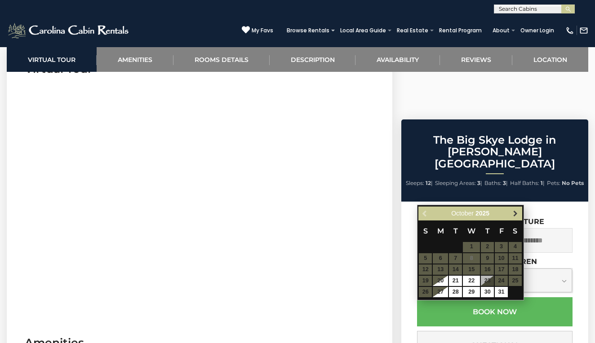
click at [515, 215] on span "Next" at bounding box center [514, 213] width 7 height 7
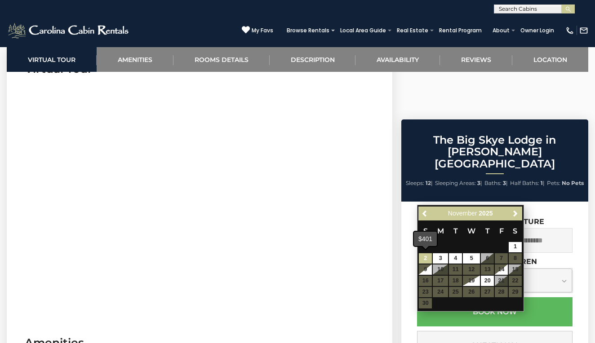
click at [423, 259] on link "2" at bounding box center [424, 258] width 13 height 10
type input "**********"
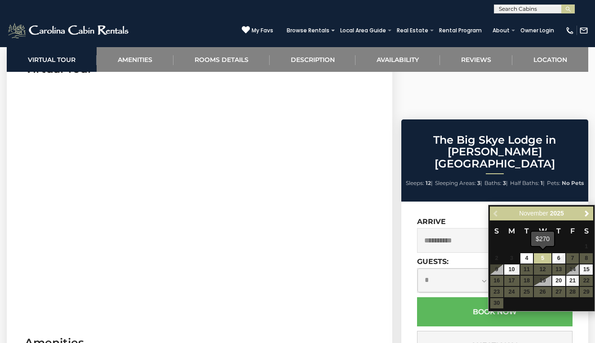
click at [543, 258] on link "5" at bounding box center [541, 258] width 17 height 10
type input "**********"
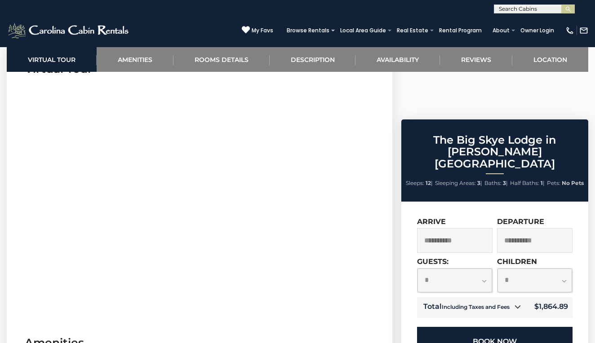
click at [544, 327] on button "Book Now" at bounding box center [494, 341] width 155 height 29
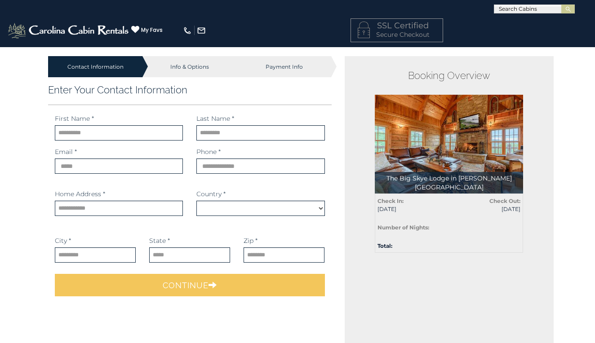
select select "*********"
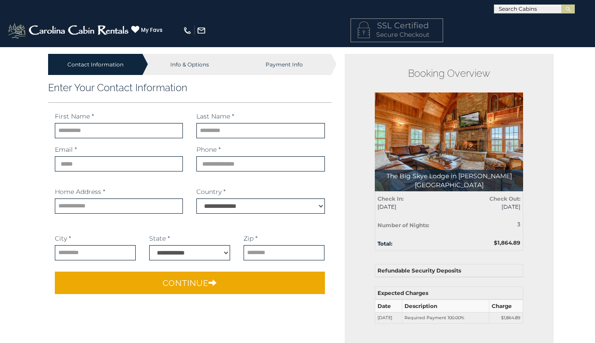
scroll to position [4, 0]
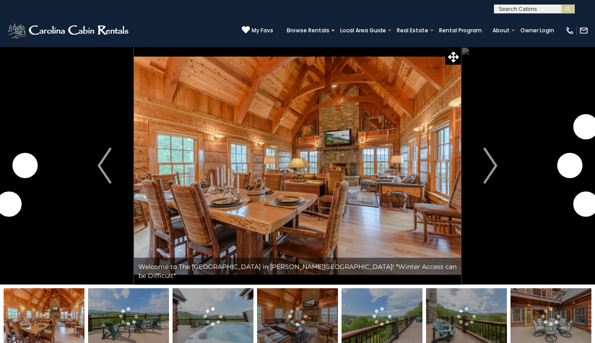
scroll to position [405, 0]
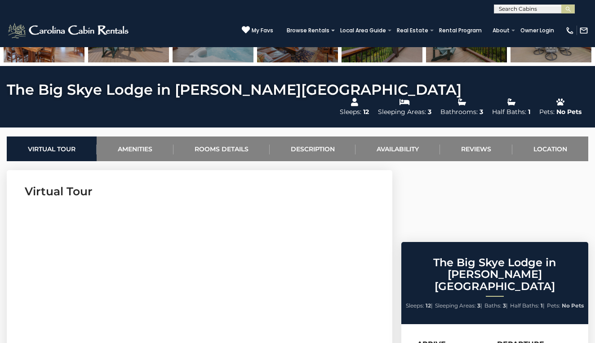
scroll to position [310, 0]
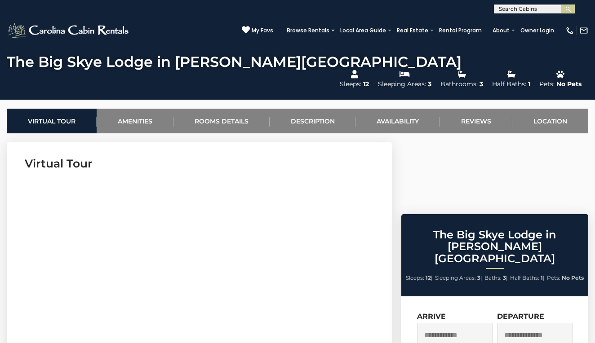
click at [468, 323] on input "text" at bounding box center [454, 335] width 75 height 25
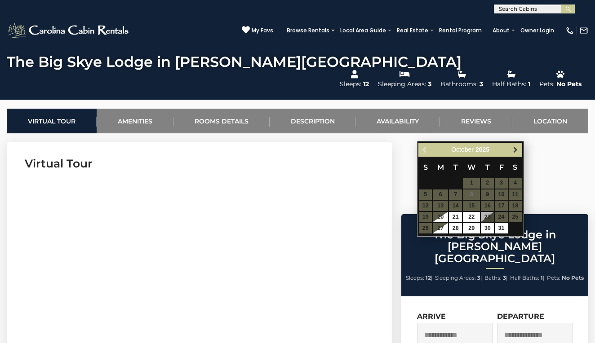
click at [516, 149] on span "Next" at bounding box center [514, 149] width 7 height 7
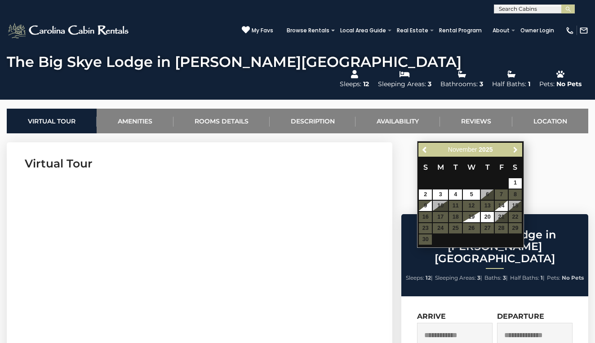
click at [516, 149] on span "Next" at bounding box center [514, 149] width 7 height 7
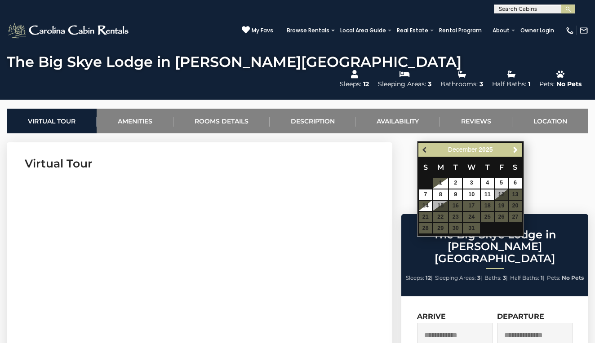
click at [425, 149] on span "Previous" at bounding box center [424, 149] width 7 height 7
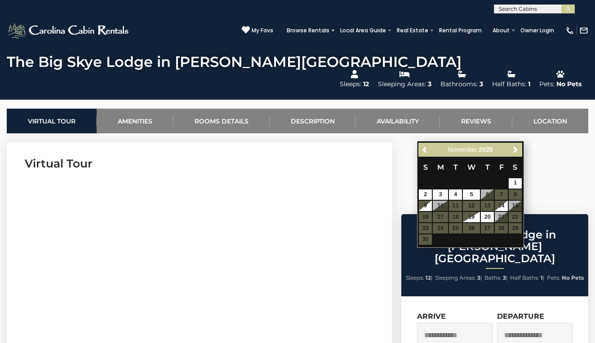
click at [425, 149] on span "Previous" at bounding box center [424, 149] width 7 height 7
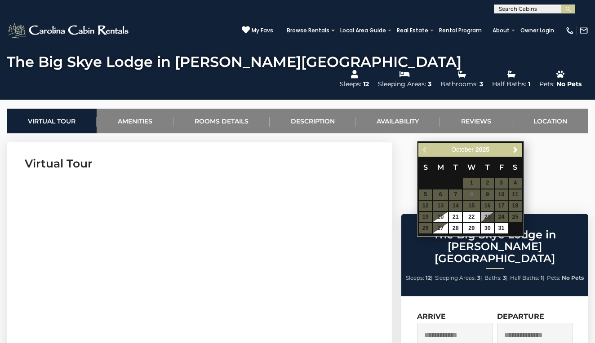
click at [327, 156] on h3 "Virtual Tour" at bounding box center [199, 164] width 349 height 16
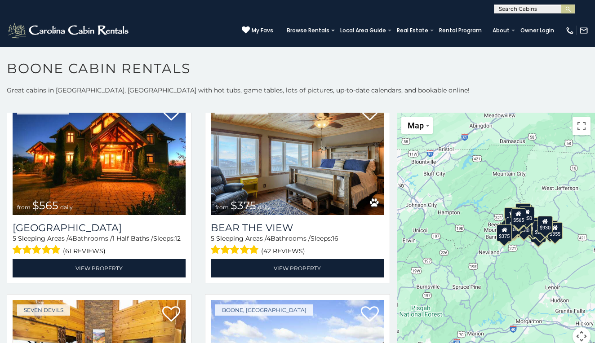
scroll to position [1597, 0]
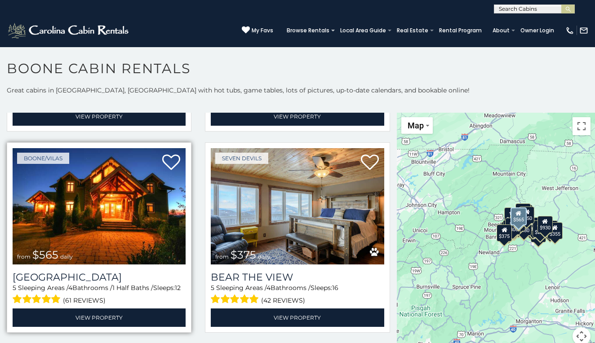
click at [163, 207] on img at bounding box center [99, 206] width 173 height 116
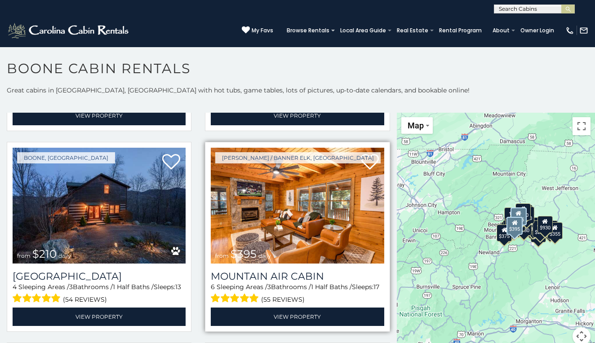
scroll to position [2402, 0]
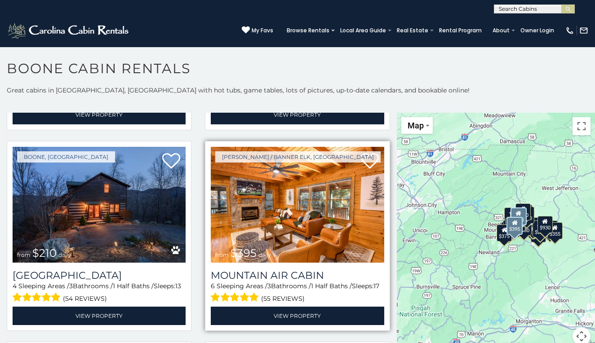
click at [361, 206] on img at bounding box center [297, 205] width 173 height 116
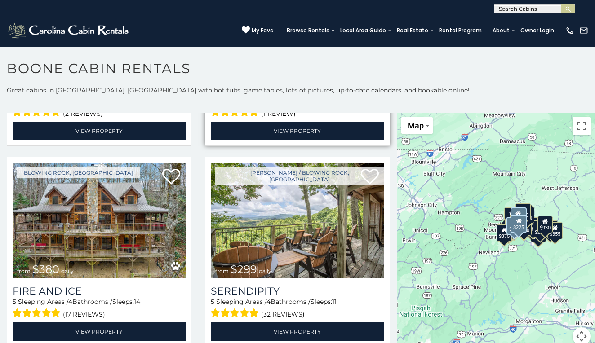
scroll to position [2788, 0]
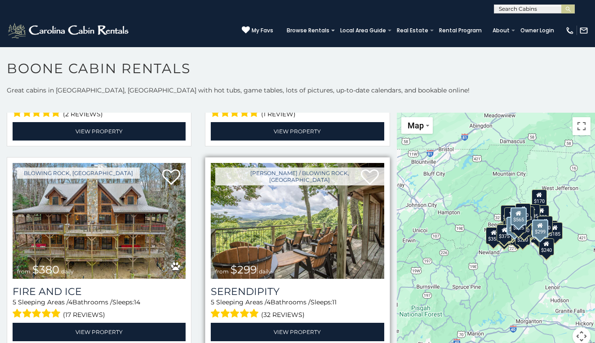
click at [338, 216] on img at bounding box center [297, 221] width 173 height 116
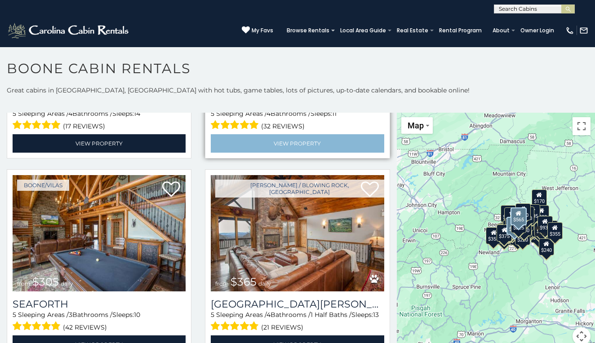
scroll to position [2977, 0]
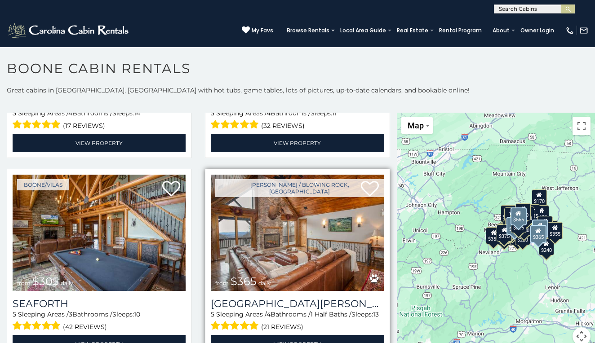
click at [330, 227] on img at bounding box center [297, 233] width 173 height 116
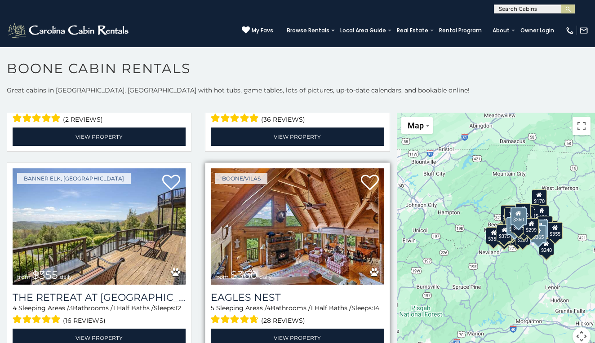
scroll to position [3587, 0]
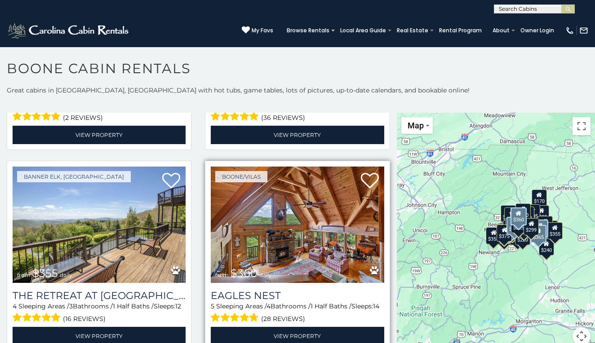
click at [304, 228] on img at bounding box center [297, 225] width 173 height 116
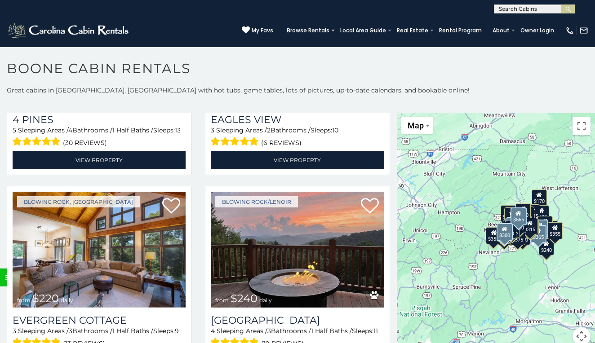
scroll to position [5571, 0]
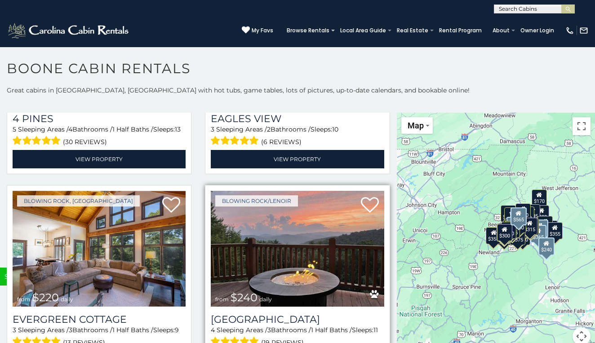
click at [304, 258] on img at bounding box center [297, 249] width 173 height 116
click at [322, 254] on img at bounding box center [297, 249] width 173 height 116
click at [329, 252] on img at bounding box center [297, 249] width 173 height 116
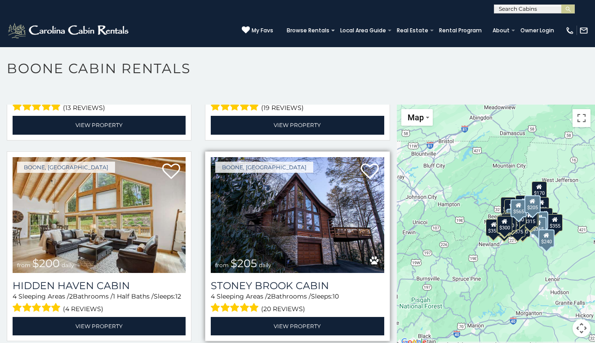
scroll to position [8, 0]
click at [341, 220] on img at bounding box center [297, 215] width 173 height 116
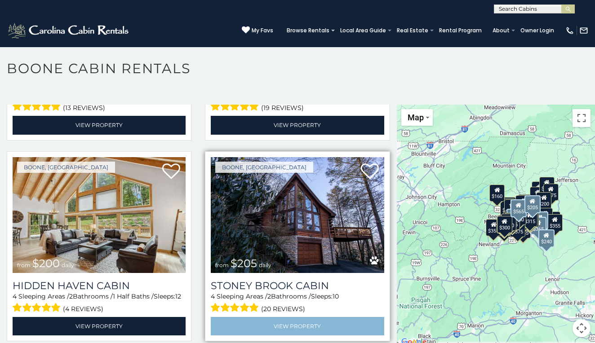
click at [325, 326] on link "View Property" at bounding box center [297, 326] width 173 height 18
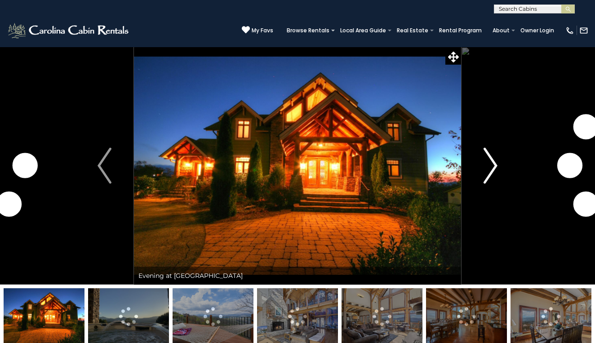
click at [501, 170] on button "Next" at bounding box center [490, 166] width 59 height 238
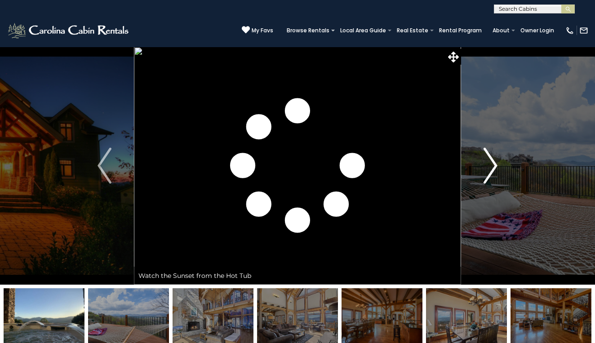
click at [489, 167] on img "Next" at bounding box center [489, 166] width 13 height 36
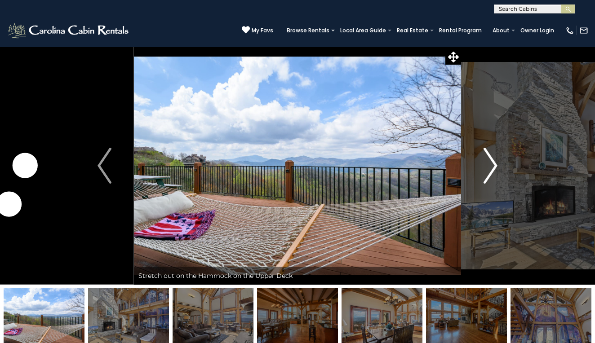
click at [489, 167] on img "Next" at bounding box center [489, 166] width 13 height 36
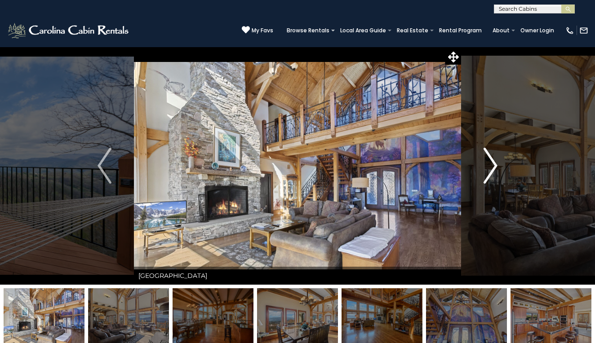
click at [489, 167] on img "Next" at bounding box center [489, 166] width 13 height 36
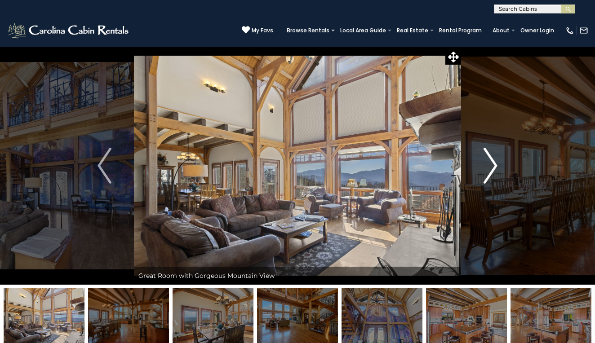
click at [489, 167] on img "Next" at bounding box center [489, 166] width 13 height 36
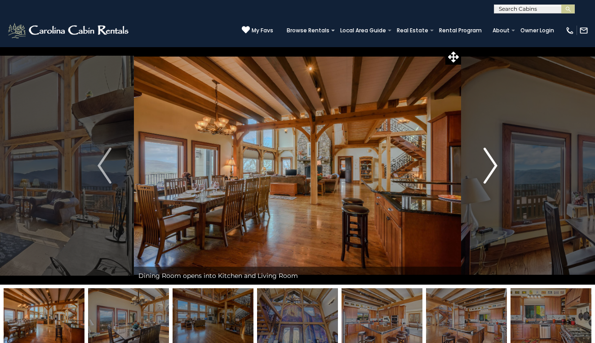
click at [489, 167] on img "Next" at bounding box center [489, 166] width 13 height 36
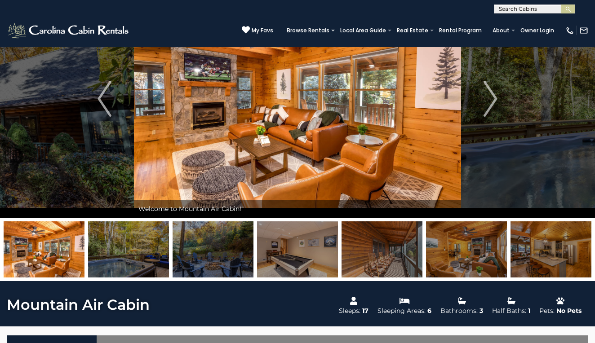
scroll to position [63, 0]
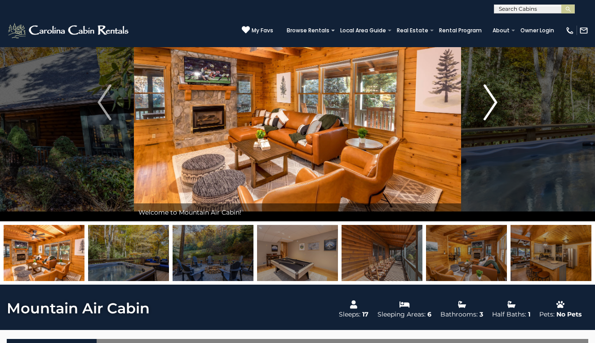
click at [487, 106] on img "Next" at bounding box center [489, 102] width 13 height 36
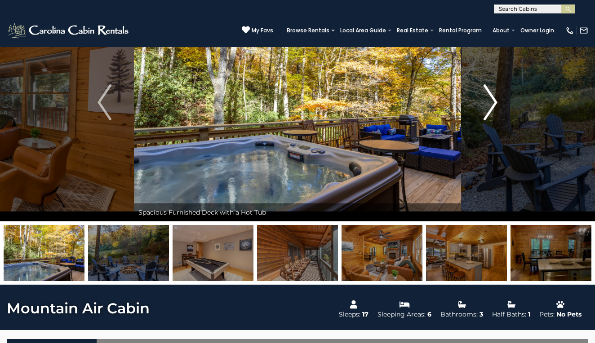
click at [487, 106] on img "Next" at bounding box center [489, 102] width 13 height 36
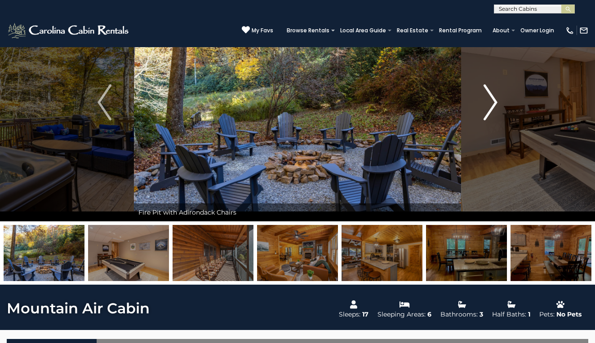
click at [487, 106] on img "Next" at bounding box center [489, 102] width 13 height 36
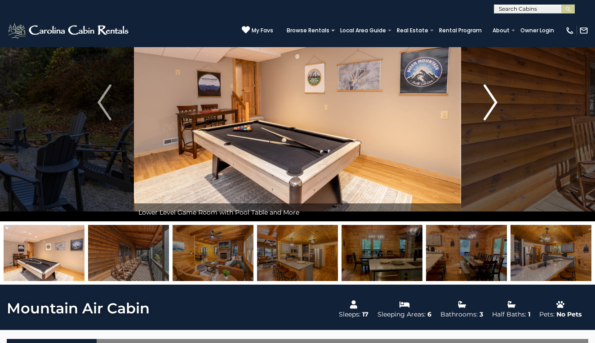
click at [487, 106] on img "Next" at bounding box center [489, 102] width 13 height 36
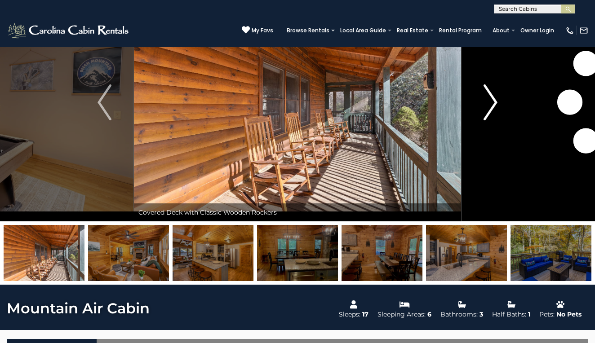
click at [487, 106] on img "Next" at bounding box center [489, 102] width 13 height 36
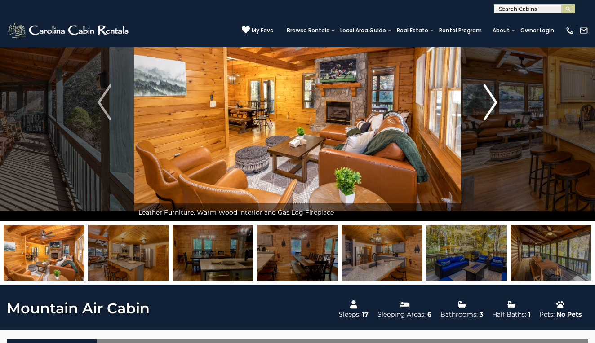
click at [487, 106] on img "Next" at bounding box center [489, 102] width 13 height 36
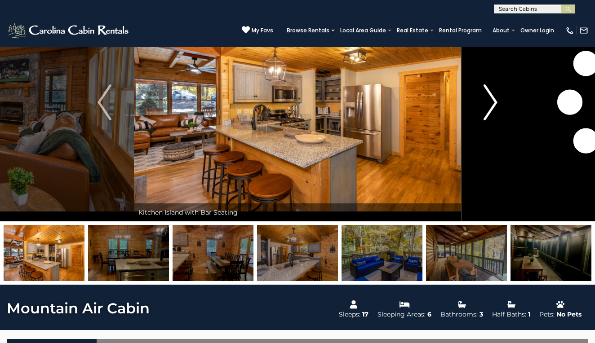
click at [487, 106] on img "Next" at bounding box center [489, 102] width 13 height 36
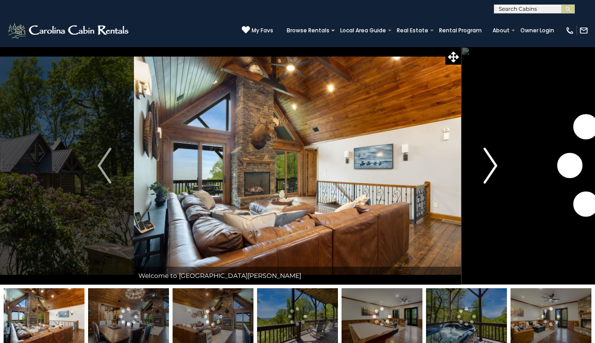
click at [493, 172] on img "Next" at bounding box center [489, 166] width 13 height 36
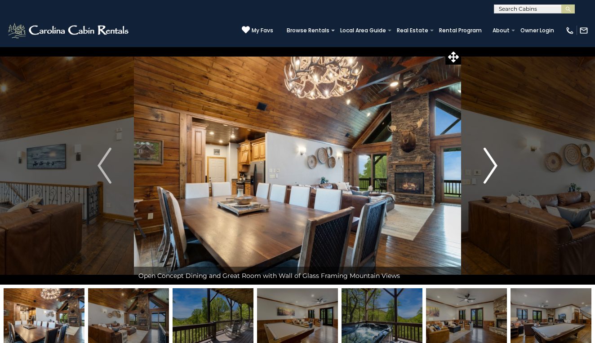
click at [493, 172] on img "Next" at bounding box center [489, 166] width 13 height 36
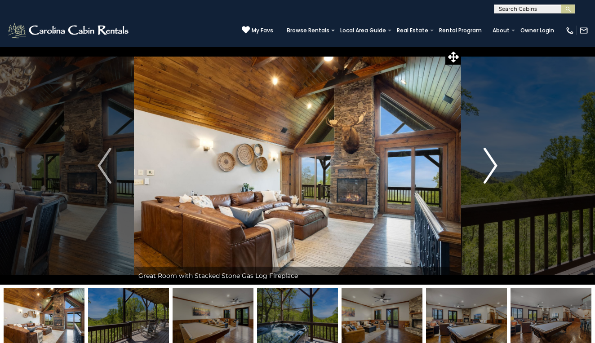
click at [493, 172] on img "Next" at bounding box center [489, 166] width 13 height 36
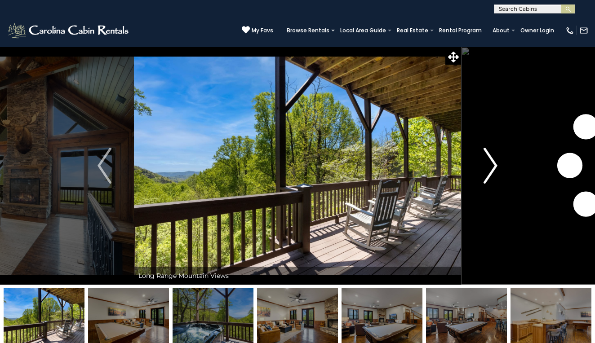
click at [493, 172] on img "Next" at bounding box center [489, 166] width 13 height 36
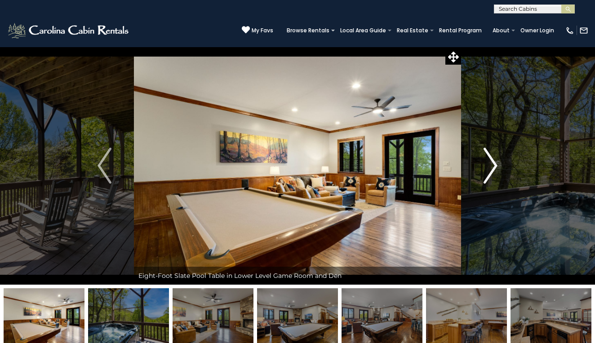
click at [493, 172] on img "Next" at bounding box center [489, 166] width 13 height 36
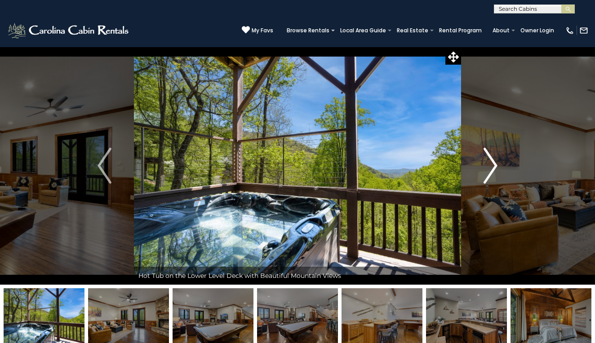
click at [493, 172] on img "Next" at bounding box center [489, 166] width 13 height 36
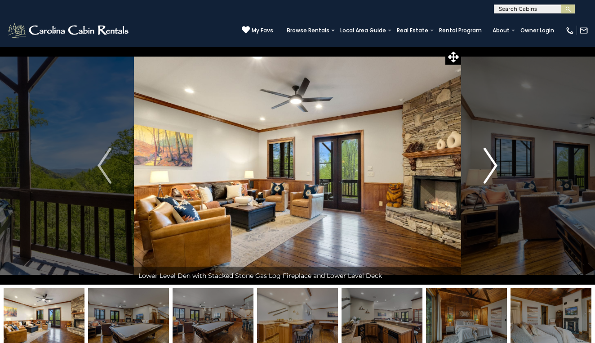
click at [493, 172] on img "Next" at bounding box center [489, 166] width 13 height 36
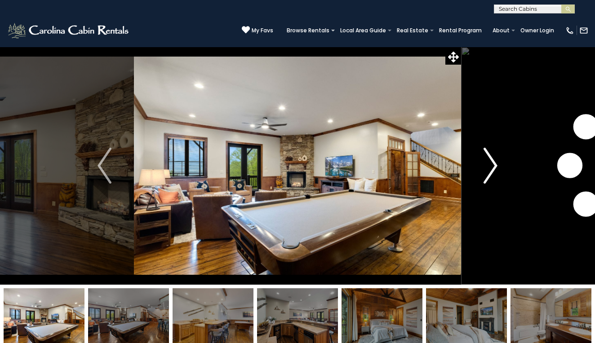
click at [493, 172] on img "Next" at bounding box center [489, 166] width 13 height 36
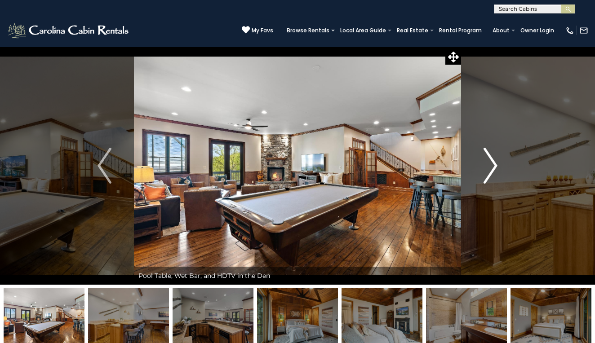
click at [493, 172] on img "Next" at bounding box center [489, 166] width 13 height 36
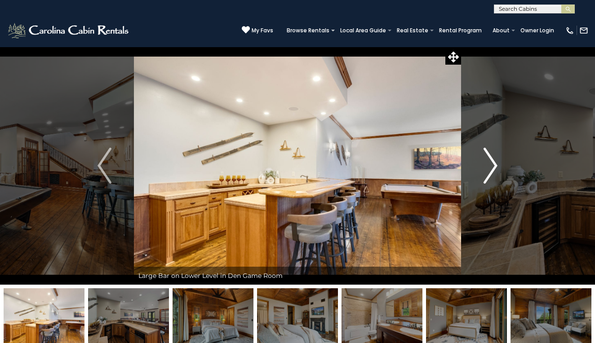
click at [493, 172] on img "Next" at bounding box center [489, 166] width 13 height 36
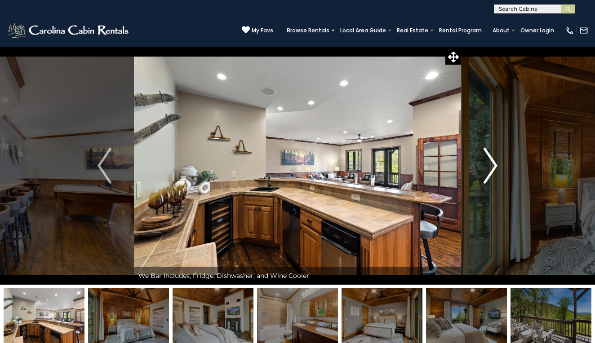
click at [493, 172] on img "Next" at bounding box center [489, 166] width 13 height 36
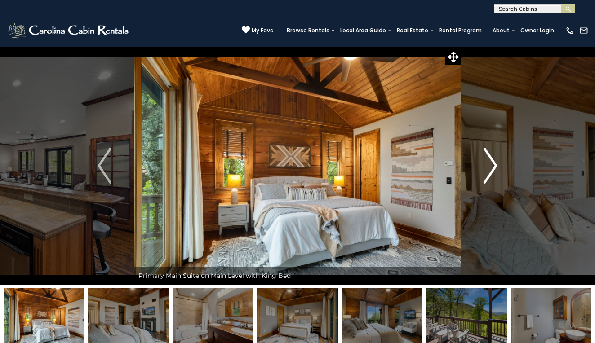
click at [493, 172] on img "Next" at bounding box center [489, 166] width 13 height 36
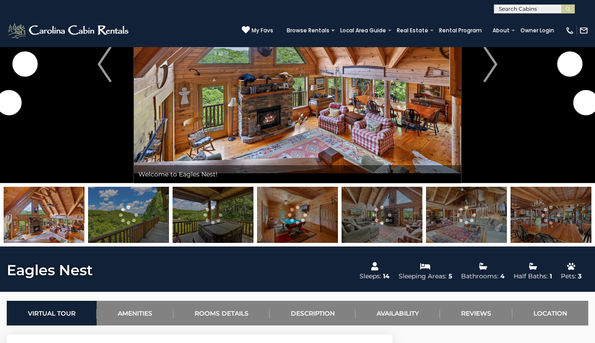
scroll to position [103, 0]
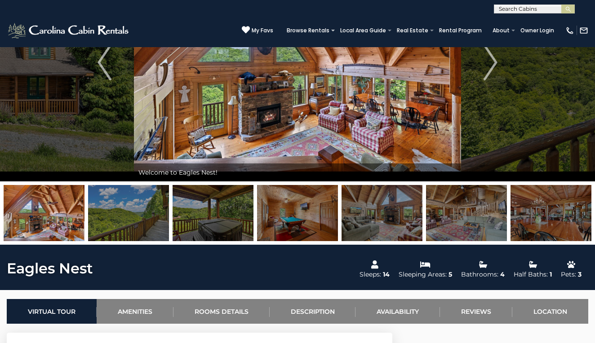
click at [557, 226] on img at bounding box center [550, 213] width 81 height 56
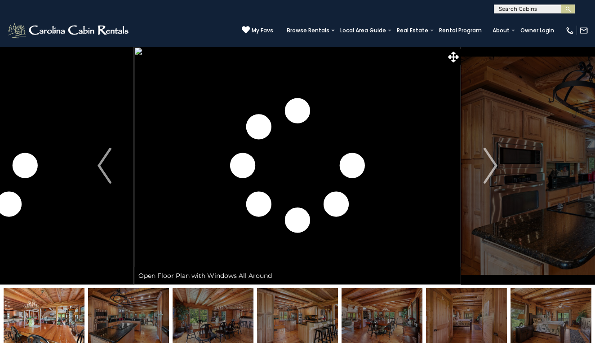
scroll to position [0, 0]
click at [485, 155] on img "Next" at bounding box center [489, 166] width 13 height 36
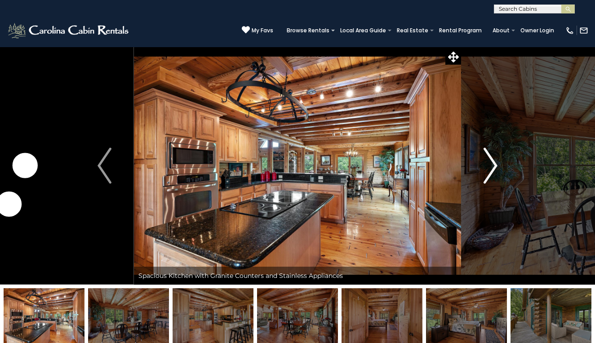
click at [485, 155] on img "Next" at bounding box center [489, 166] width 13 height 36
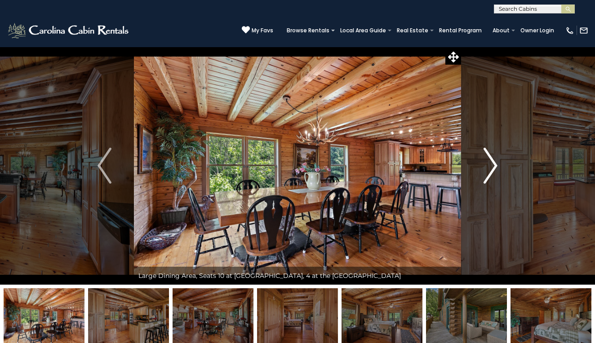
click at [485, 155] on img "Next" at bounding box center [489, 166] width 13 height 36
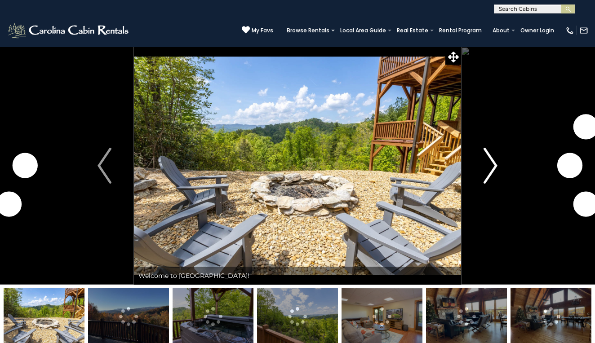
click at [482, 170] on button "Next" at bounding box center [490, 166] width 59 height 238
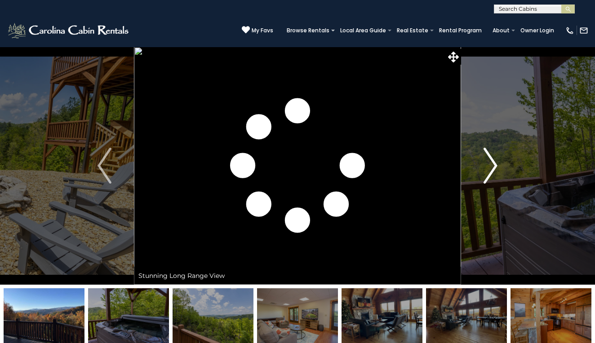
click at [482, 170] on button "Next" at bounding box center [490, 166] width 59 height 238
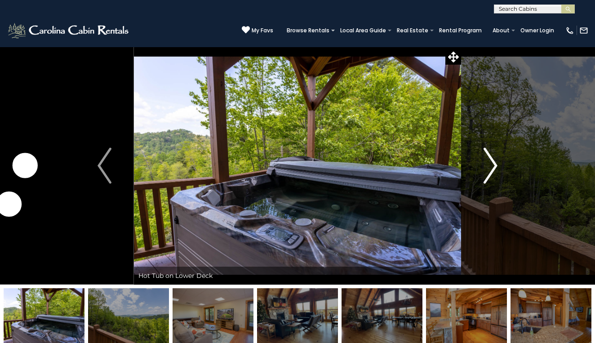
click at [482, 170] on button "Next" at bounding box center [490, 166] width 59 height 238
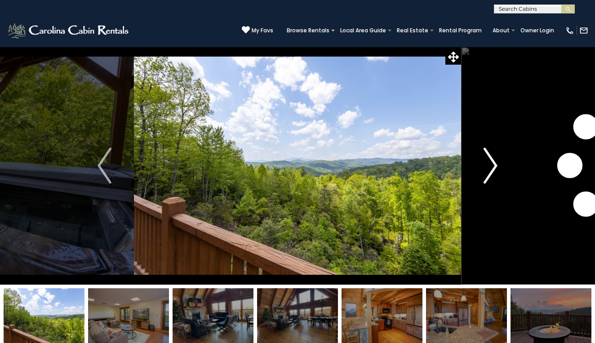
click at [482, 170] on button "Next" at bounding box center [490, 166] width 59 height 238
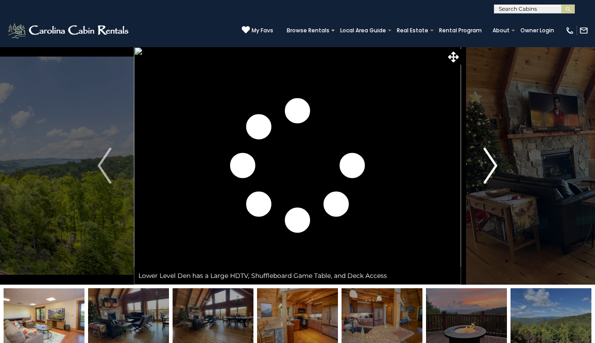
click at [482, 170] on button "Next" at bounding box center [490, 166] width 59 height 238
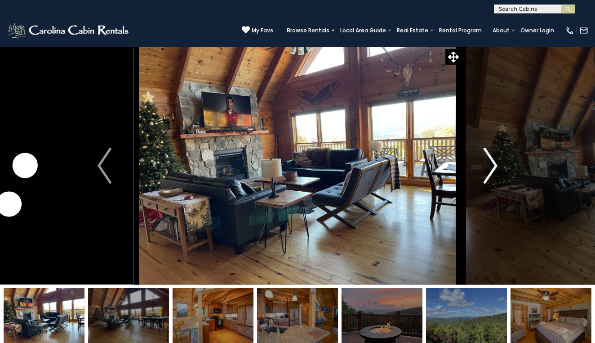
click at [482, 170] on button "Next" at bounding box center [490, 166] width 59 height 238
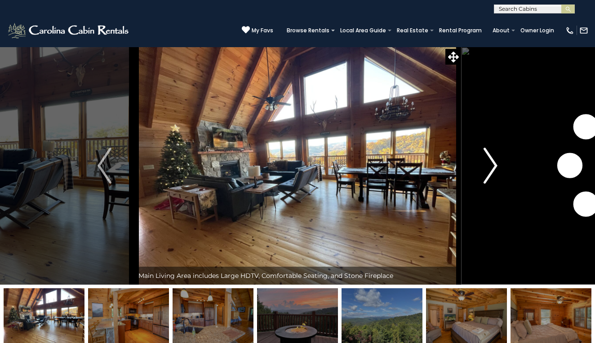
click at [482, 170] on button "Next" at bounding box center [490, 166] width 59 height 238
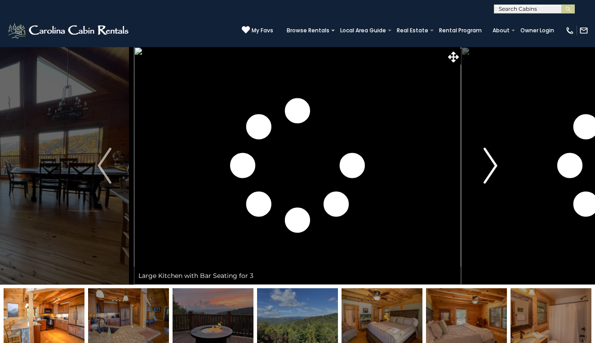
click at [482, 170] on button "Next" at bounding box center [490, 166] width 59 height 238
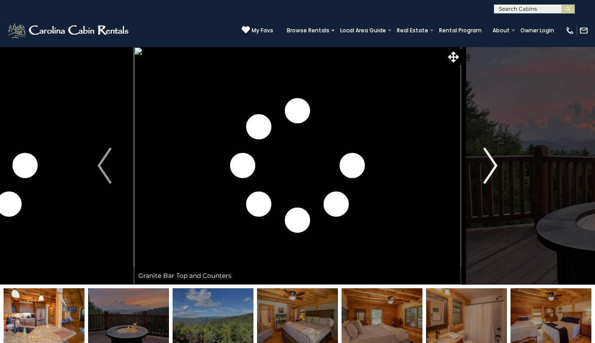
click at [482, 170] on button "Next" at bounding box center [490, 166] width 59 height 238
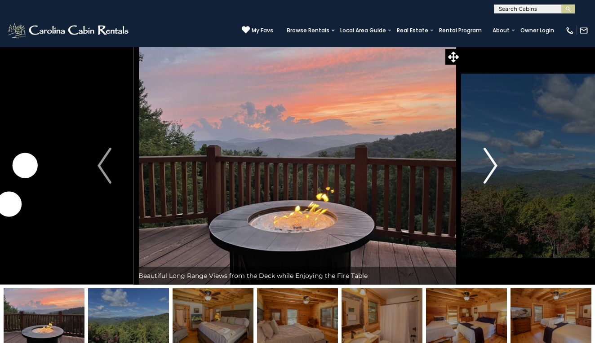
click at [482, 170] on button "Next" at bounding box center [490, 166] width 59 height 238
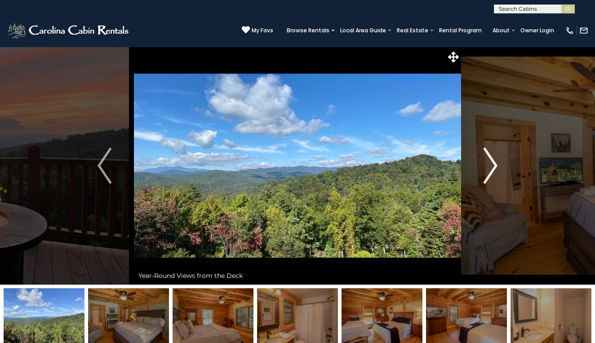
click at [482, 170] on button "Next" at bounding box center [490, 166] width 59 height 238
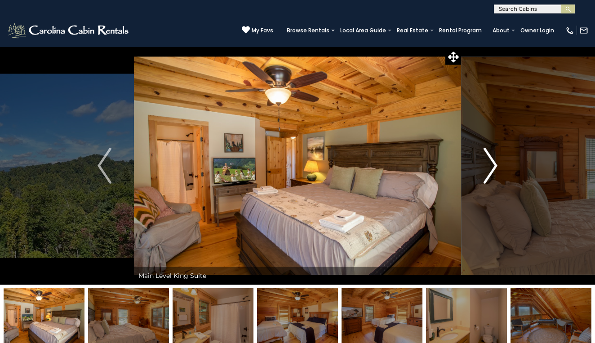
click at [482, 170] on button "Next" at bounding box center [490, 166] width 59 height 238
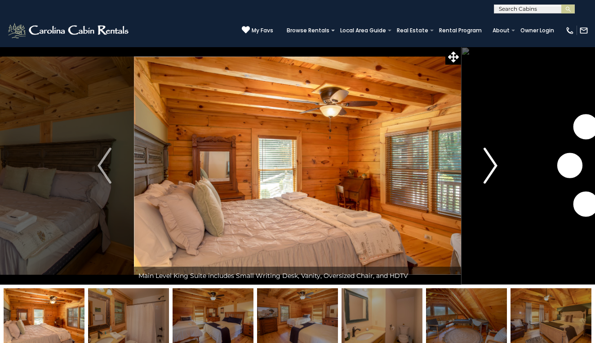
click at [482, 170] on button "Next" at bounding box center [490, 166] width 59 height 238
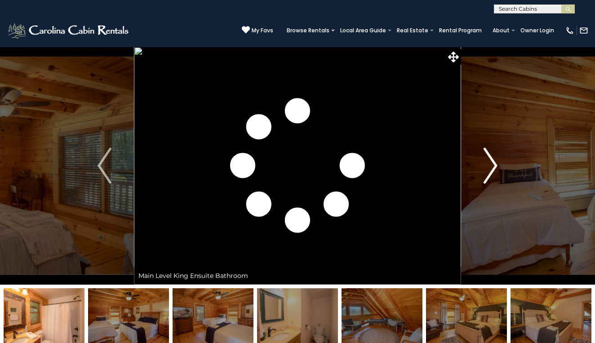
click at [482, 170] on button "Next" at bounding box center [490, 166] width 59 height 238
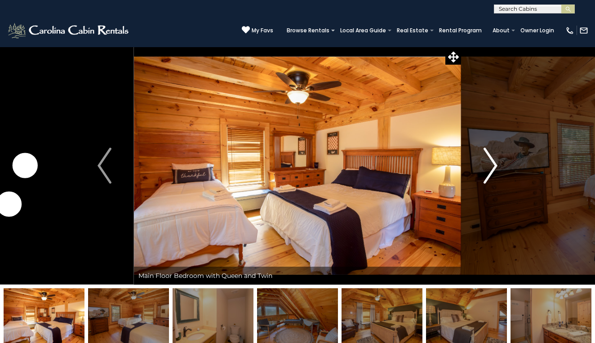
click at [482, 170] on button "Next" at bounding box center [490, 166] width 59 height 238
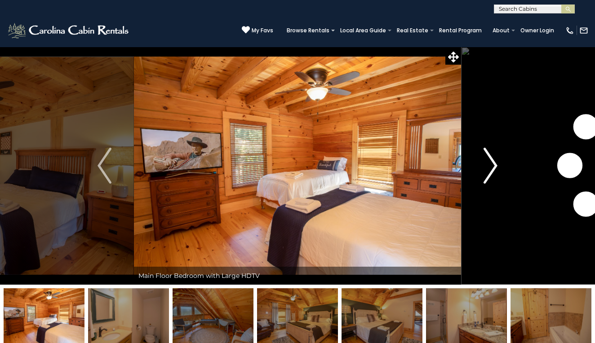
click at [482, 170] on button "Next" at bounding box center [490, 166] width 59 height 238
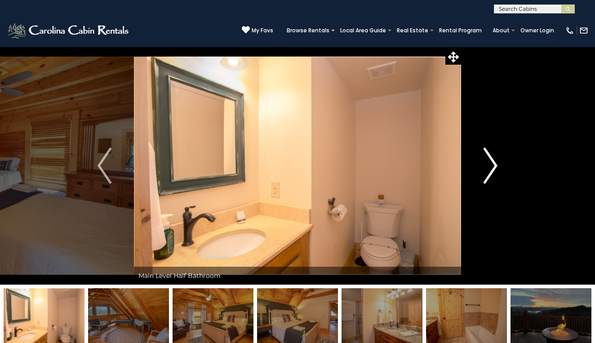
click at [482, 170] on button "Next" at bounding box center [490, 166] width 59 height 238
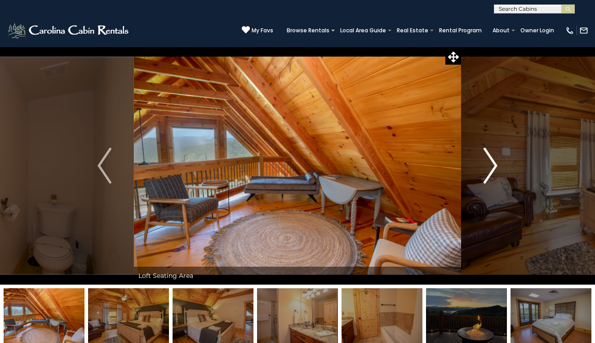
click at [482, 170] on button "Next" at bounding box center [490, 166] width 59 height 238
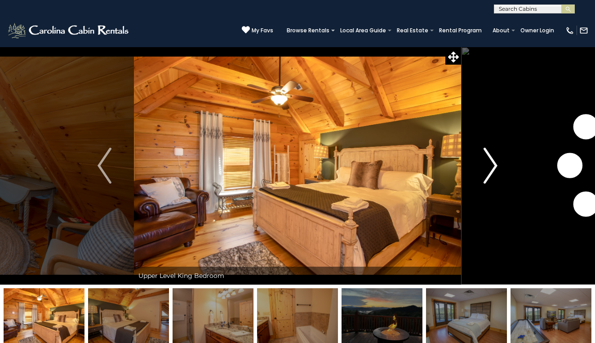
click at [482, 170] on button "Next" at bounding box center [490, 166] width 59 height 238
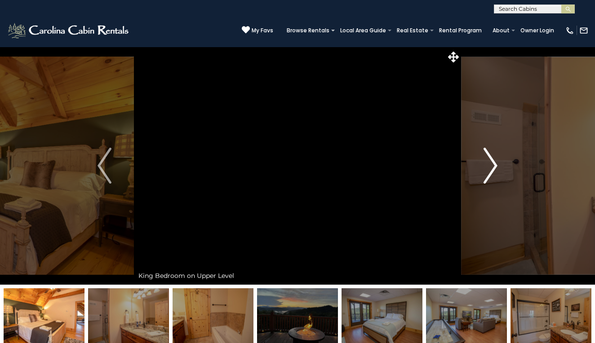
click at [482, 170] on button "Next" at bounding box center [490, 166] width 59 height 238
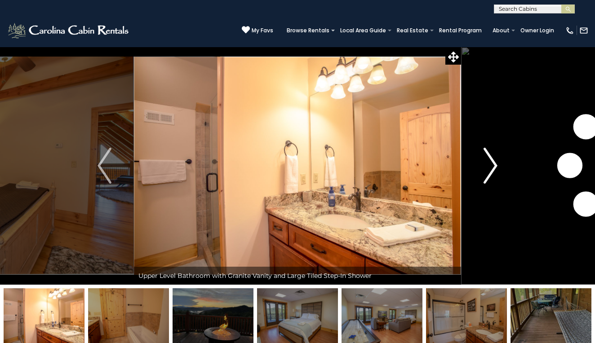
click at [482, 170] on button "Next" at bounding box center [490, 166] width 59 height 238
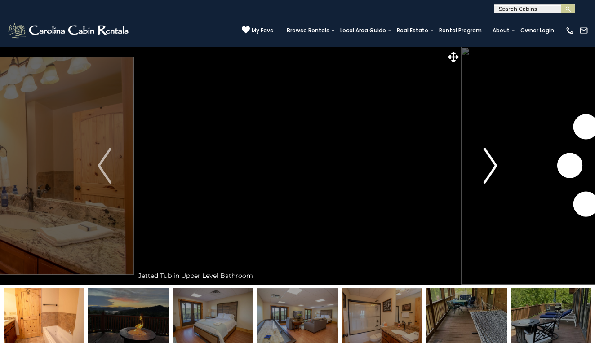
click at [482, 170] on button "Next" at bounding box center [490, 166] width 59 height 238
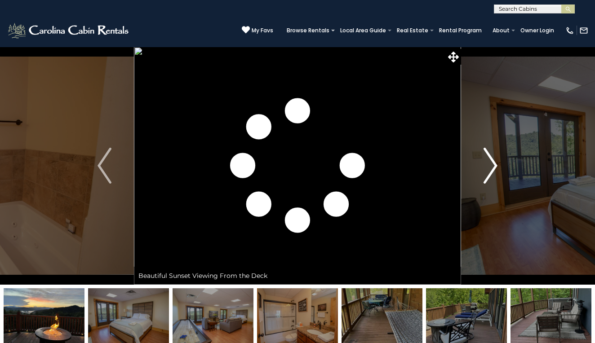
click at [482, 170] on button "Next" at bounding box center [490, 166] width 59 height 238
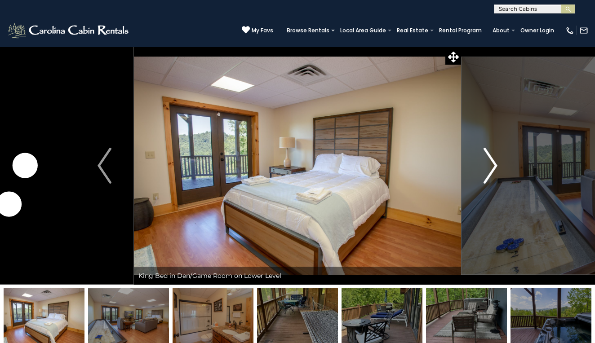
click at [482, 170] on button "Next" at bounding box center [490, 166] width 59 height 238
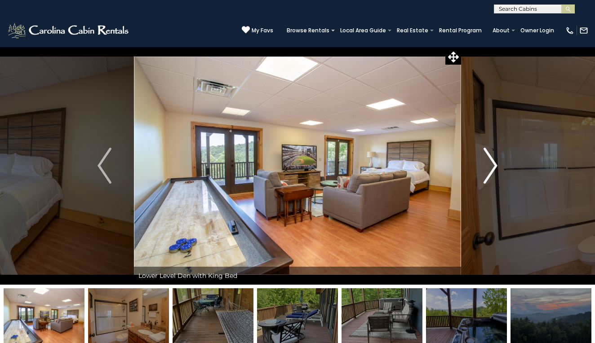
click at [482, 170] on button "Next" at bounding box center [490, 166] width 59 height 238
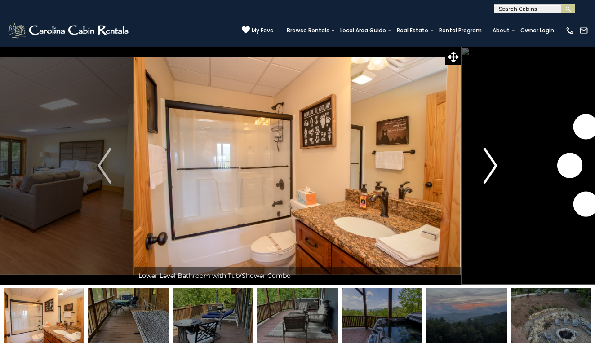
click at [482, 170] on button "Next" at bounding box center [490, 166] width 59 height 238
